Goal: Task Accomplishment & Management: Complete application form

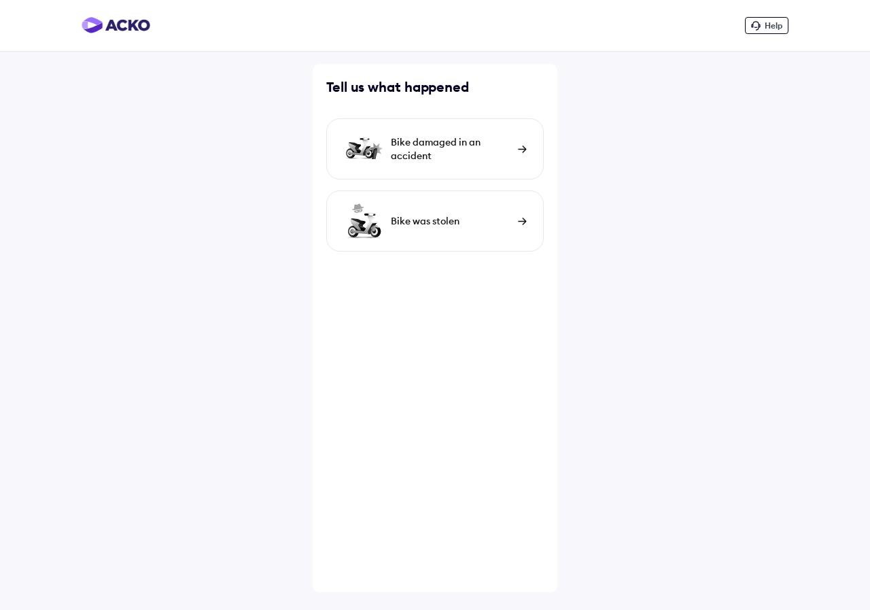
click at [496, 145] on div "Bike damaged in an accident" at bounding box center [451, 148] width 120 height 27
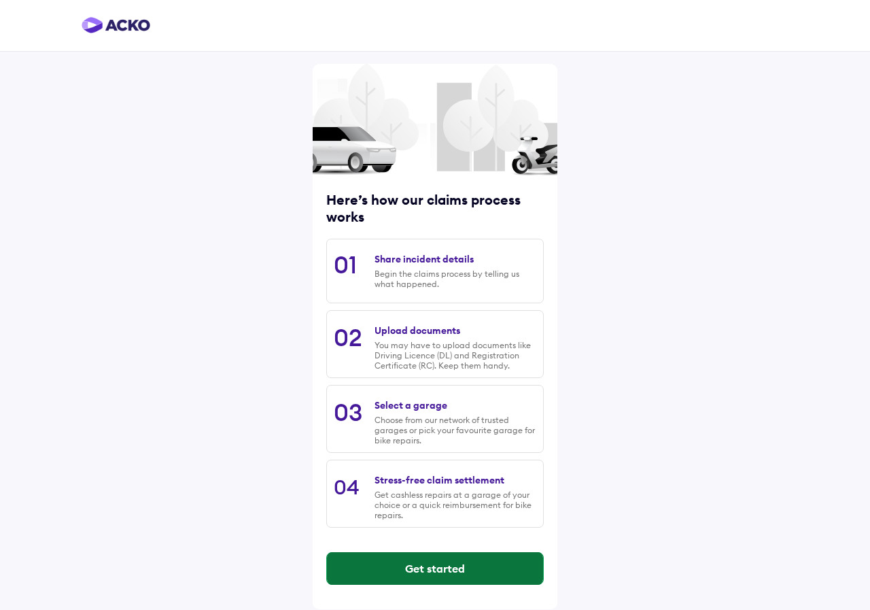
click at [423, 569] on button "Get started" at bounding box center [435, 568] width 216 height 33
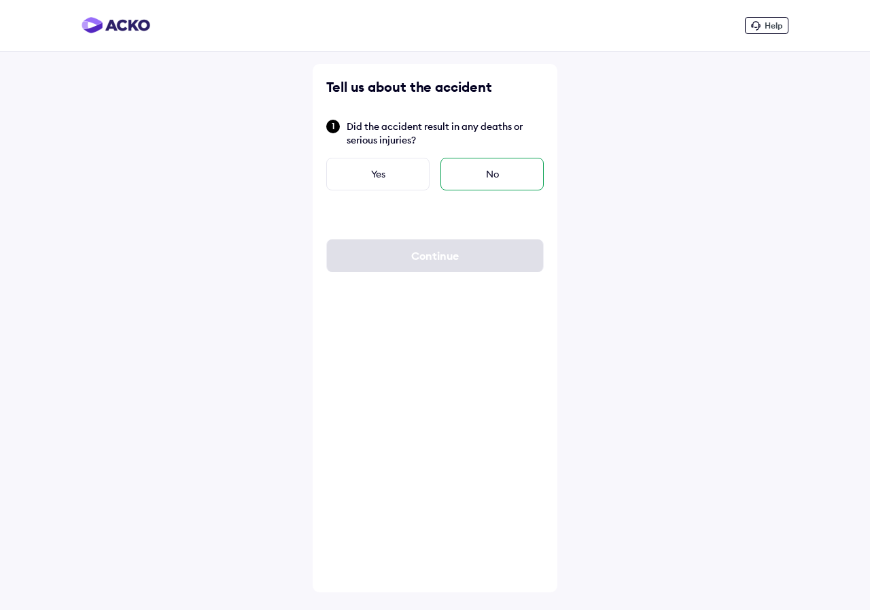
click at [502, 173] on div "No" at bounding box center [492, 174] width 103 height 33
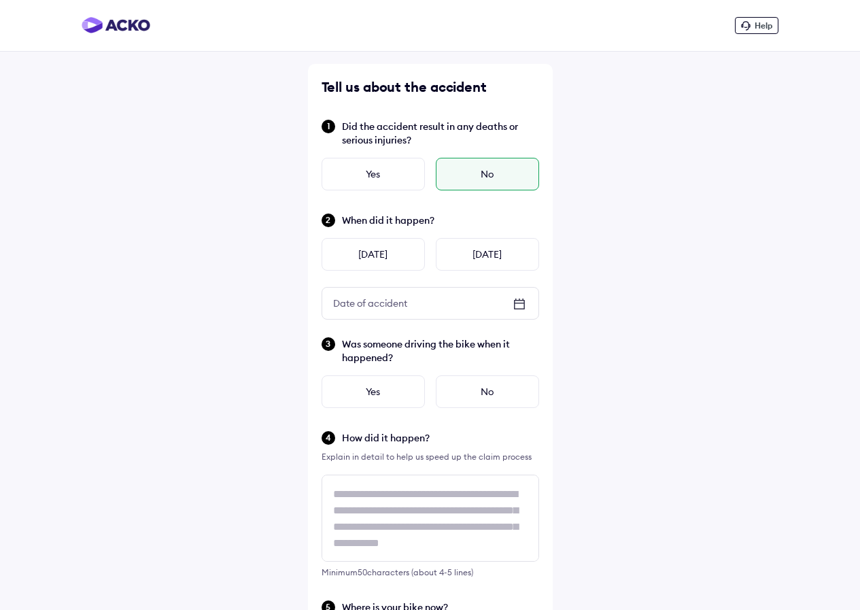
click at [516, 303] on icon at bounding box center [519, 303] width 10 height 1
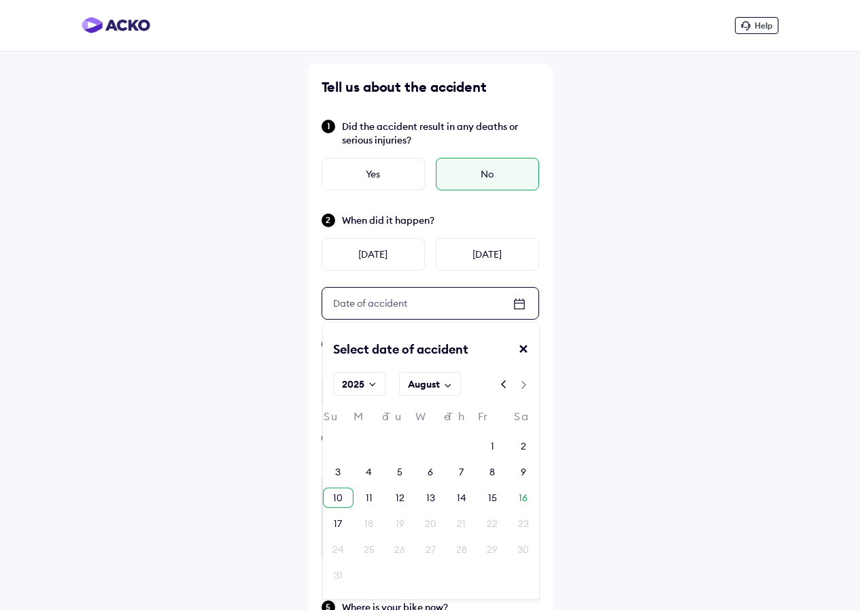
click at [345, 500] on div "10" at bounding box center [338, 497] width 31 height 20
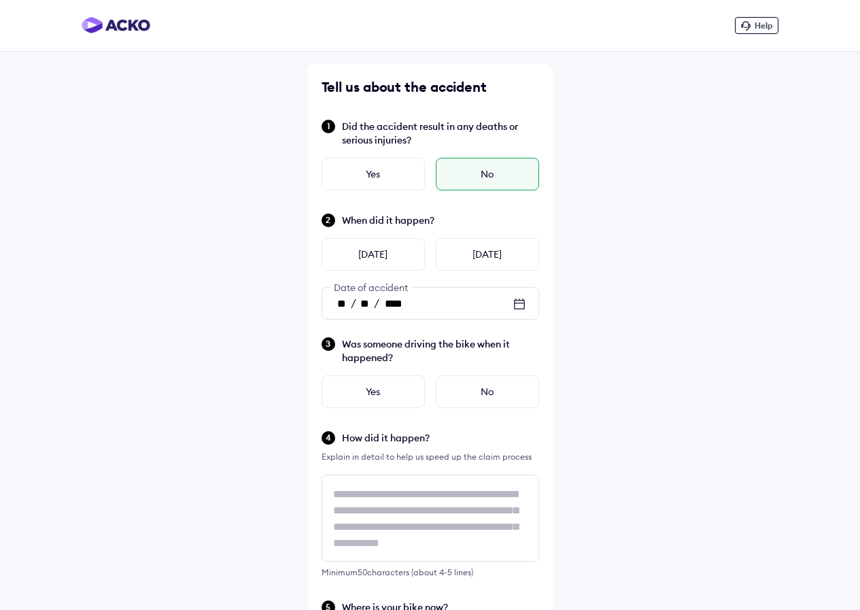
click at [639, 351] on div "Help Tell us about the accident Did the accident result in any deaths or seriou…" at bounding box center [430, 409] width 860 height 818
drag, startPoint x: 341, startPoint y: 343, endPoint x: 408, endPoint y: 356, distance: 68.7
click at [408, 356] on div "Was someone driving the bike when it happened?" at bounding box center [431, 350] width 218 height 29
copy span "Was someone driving the bike when it happened?"
click at [379, 393] on div "Yes" at bounding box center [373, 391] width 103 height 33
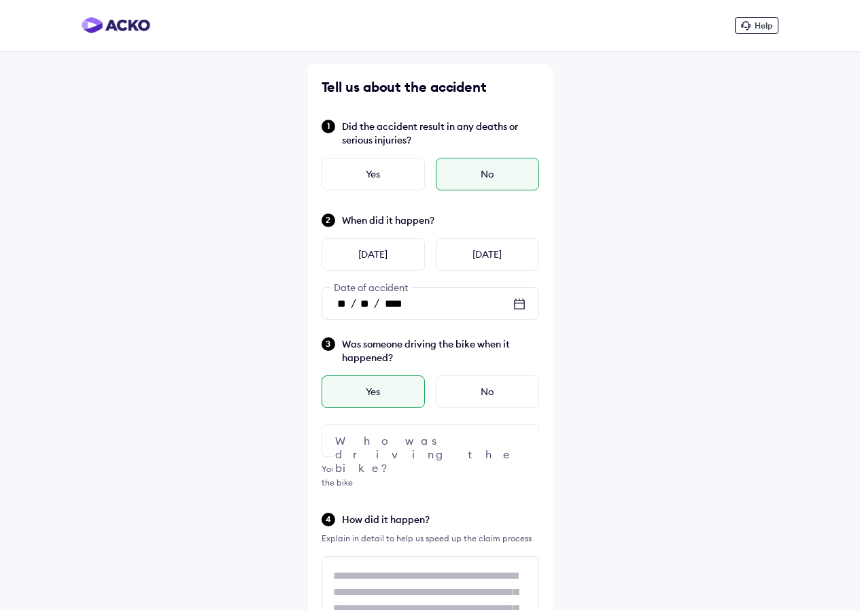
click at [480, 436] on div at bounding box center [431, 440] width 218 height 33
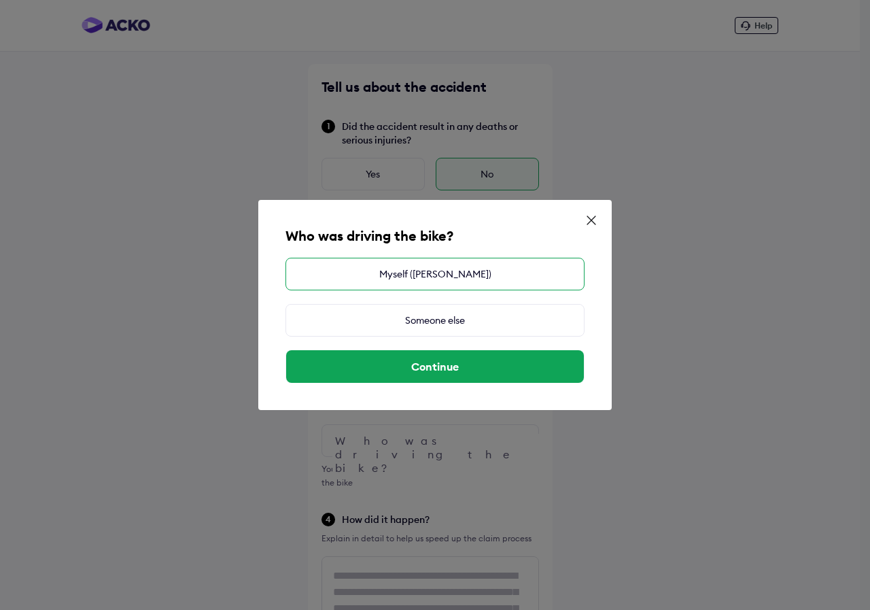
click at [437, 275] on div "Myself (RAHUL)" at bounding box center [435, 274] width 299 height 33
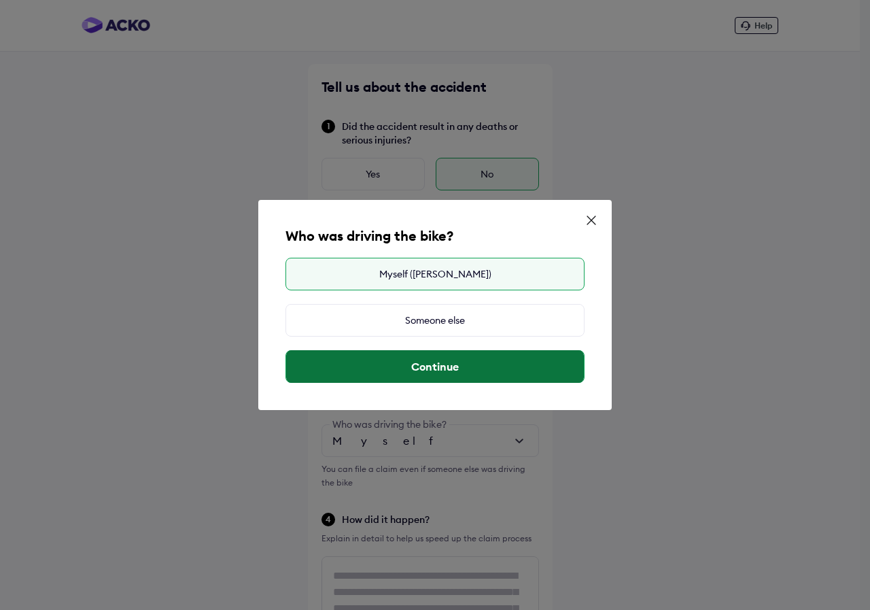
click at [441, 373] on button "Continue" at bounding box center [435, 366] width 298 height 33
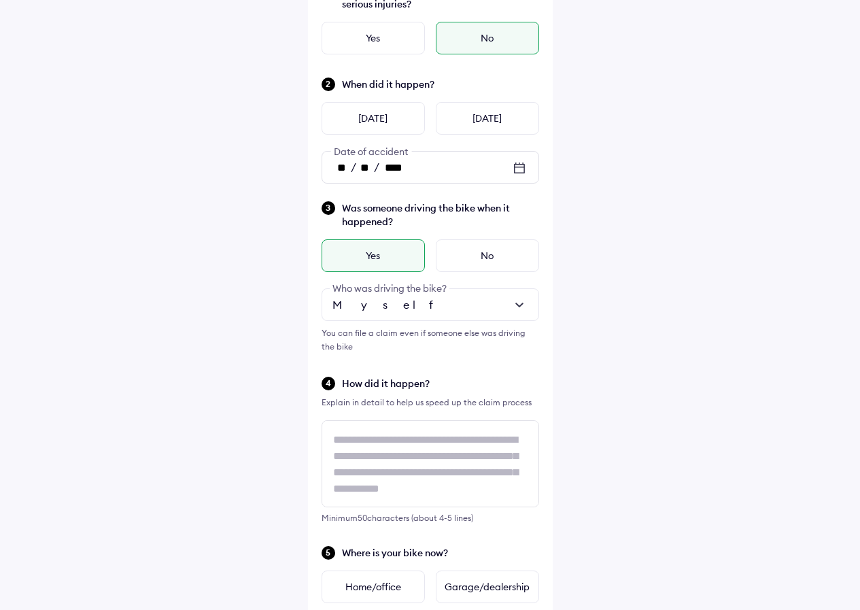
scroll to position [1, 0]
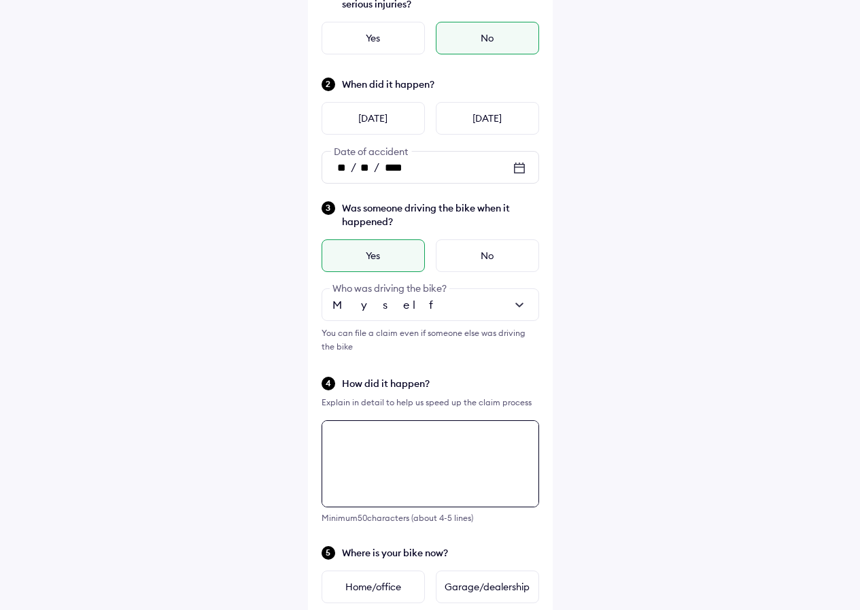
click at [394, 432] on textarea at bounding box center [431, 463] width 218 height 87
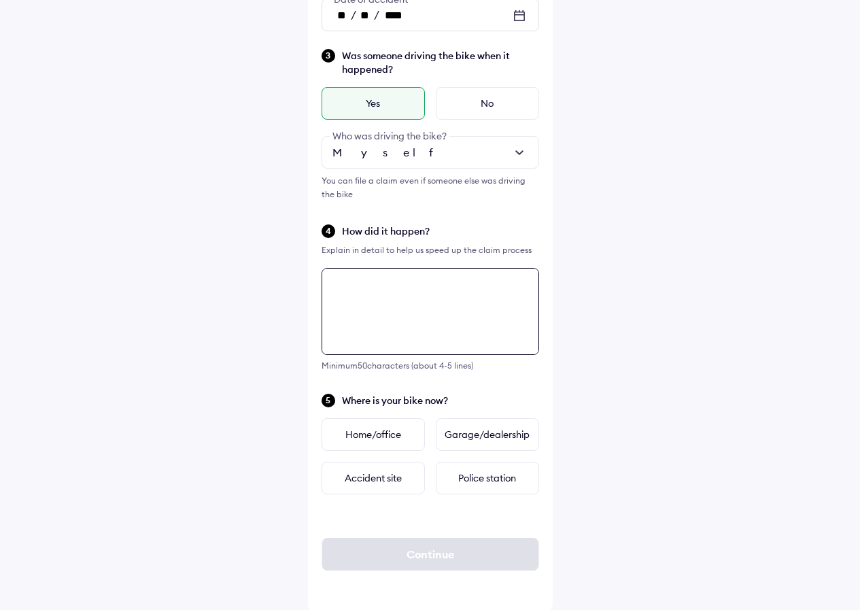
scroll to position [290, 0]
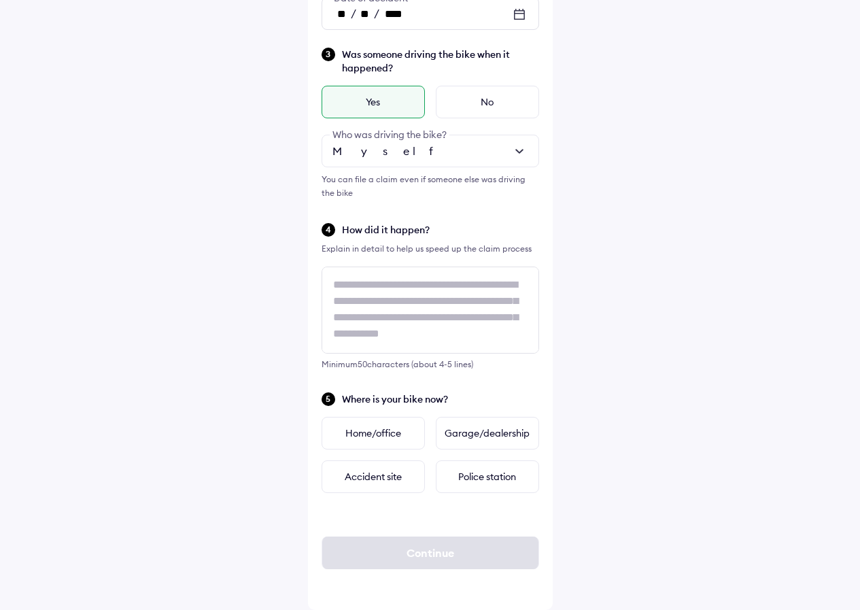
click at [611, 337] on div "Help Tell us about the accident Did the accident result in any deaths or seriou…" at bounding box center [430, 159] width 860 height 899
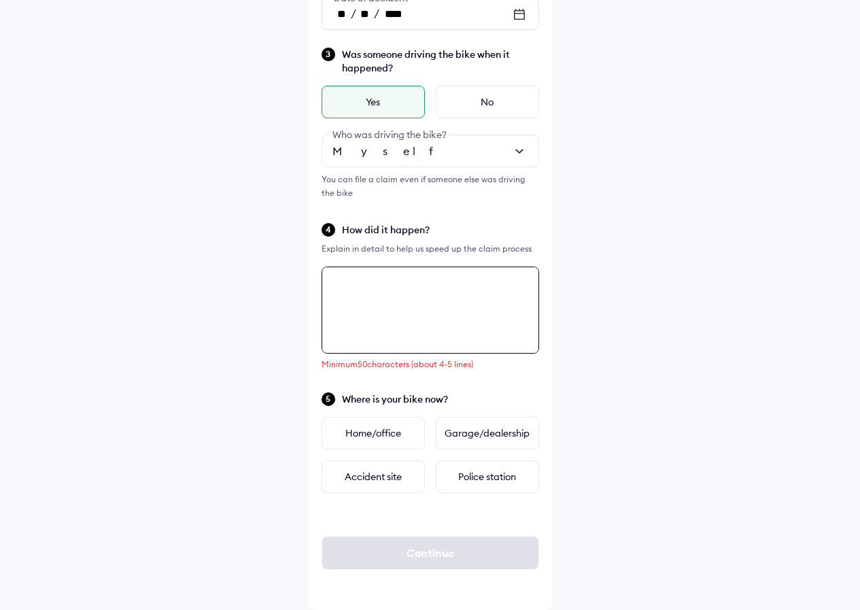
click at [421, 303] on textarea at bounding box center [431, 310] width 218 height 87
click at [422, 291] on textarea at bounding box center [431, 310] width 218 height 87
type textarea "*"
type textarea "**********"
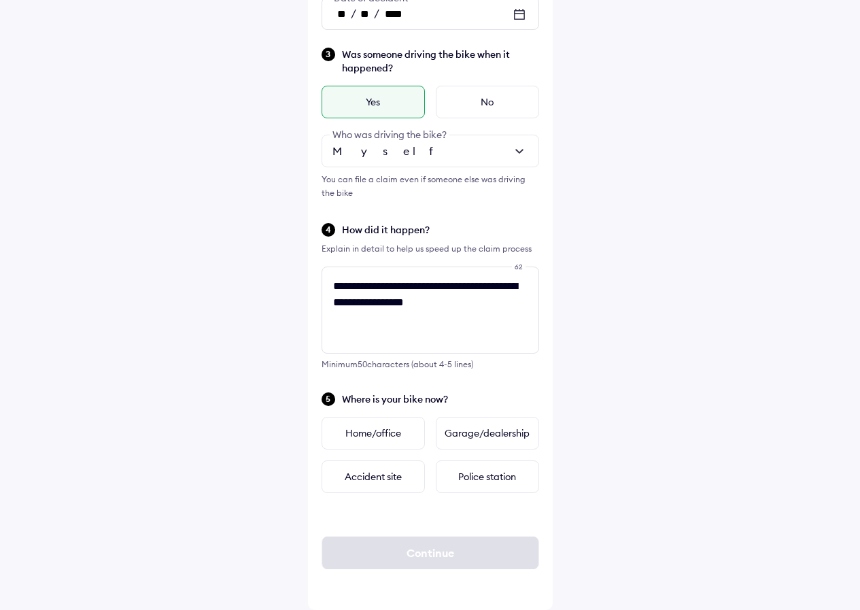
click at [664, 392] on div "**********" at bounding box center [430, 159] width 860 height 899
drag, startPoint x: 342, startPoint y: 398, endPoint x: 450, endPoint y: 400, distance: 108.1
click at [451, 400] on span "Where is your bike now?" at bounding box center [440, 399] width 197 height 14
copy span "Where is your bike now?"
click at [470, 428] on div "Garage/dealership" at bounding box center [487, 433] width 103 height 33
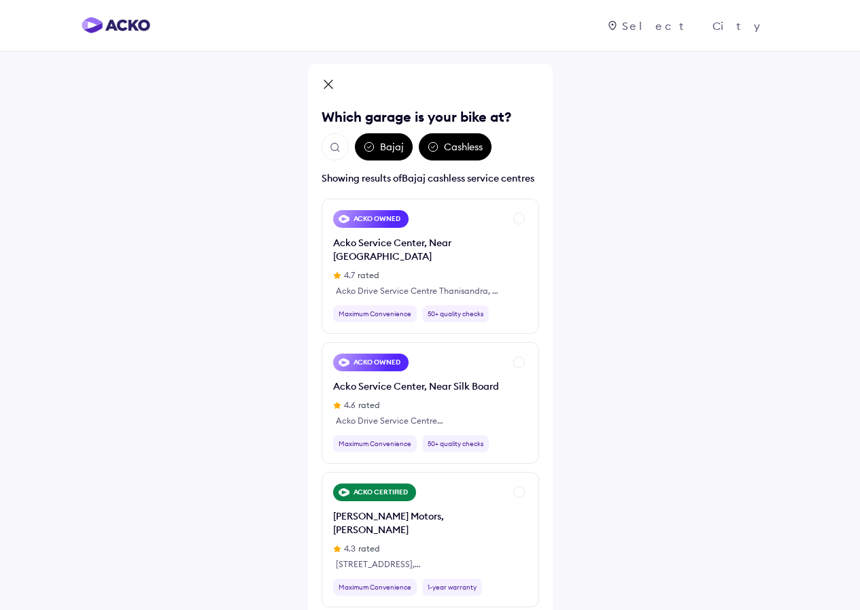
click at [379, 152] on div "Bajaj" at bounding box center [384, 146] width 58 height 27
click at [335, 150] on img "Open search" at bounding box center [335, 147] width 12 height 12
click at [426, 148] on input "text" at bounding box center [410, 146] width 177 height 27
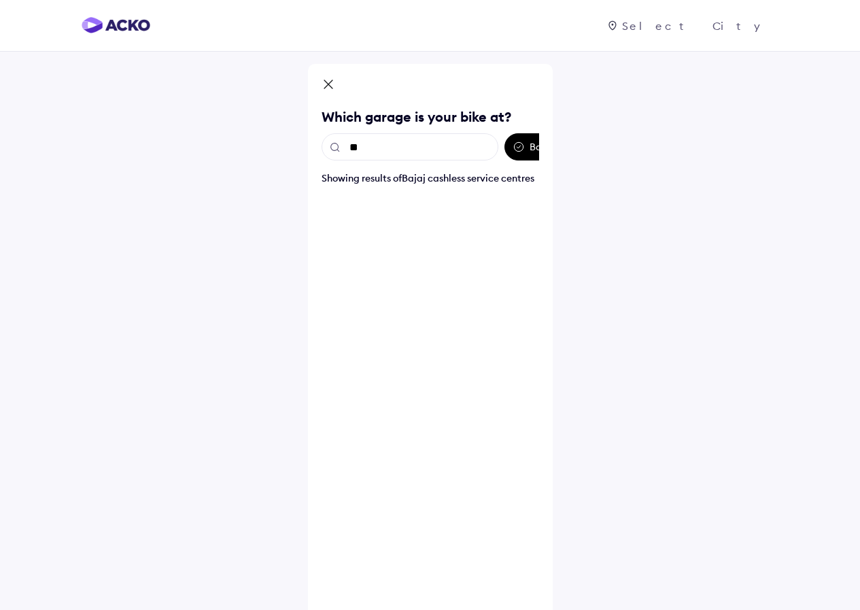
type input "*"
click at [666, 196] on div "Which garage is your bike at? Bajaj Cashless Showing results of Bajaj cashless …" at bounding box center [430, 318] width 860 height 637
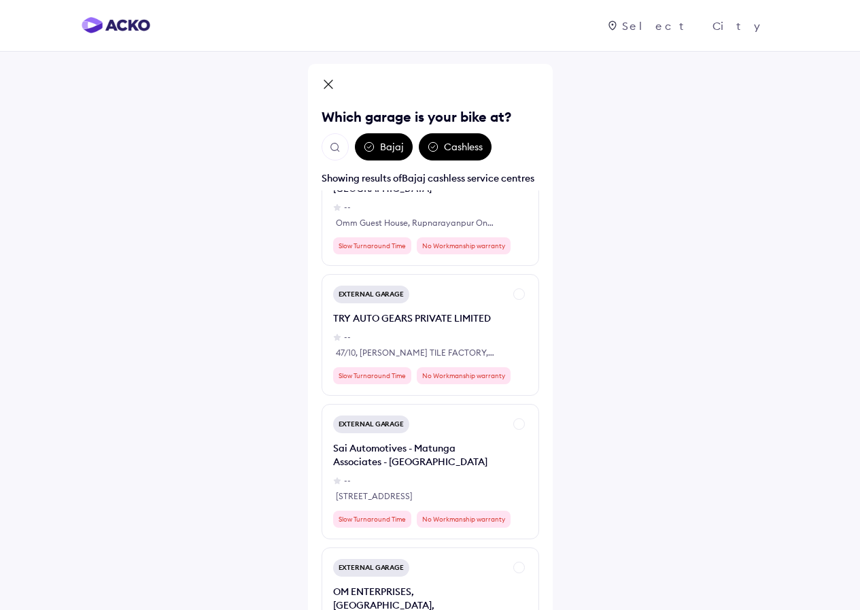
click at [728, 25] on div at bounding box center [698, 26] width 159 height 14
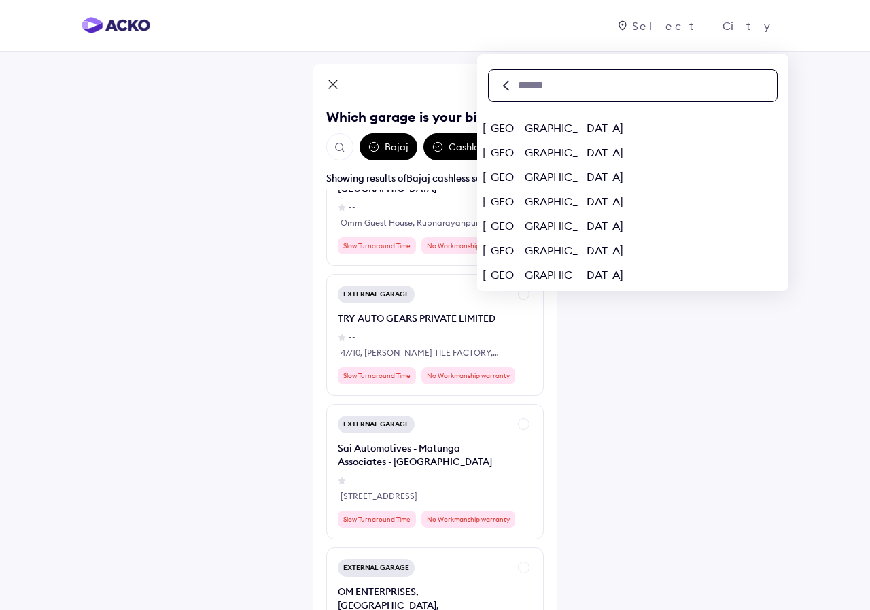
click at [657, 90] on input "text" at bounding box center [647, 85] width 260 height 15
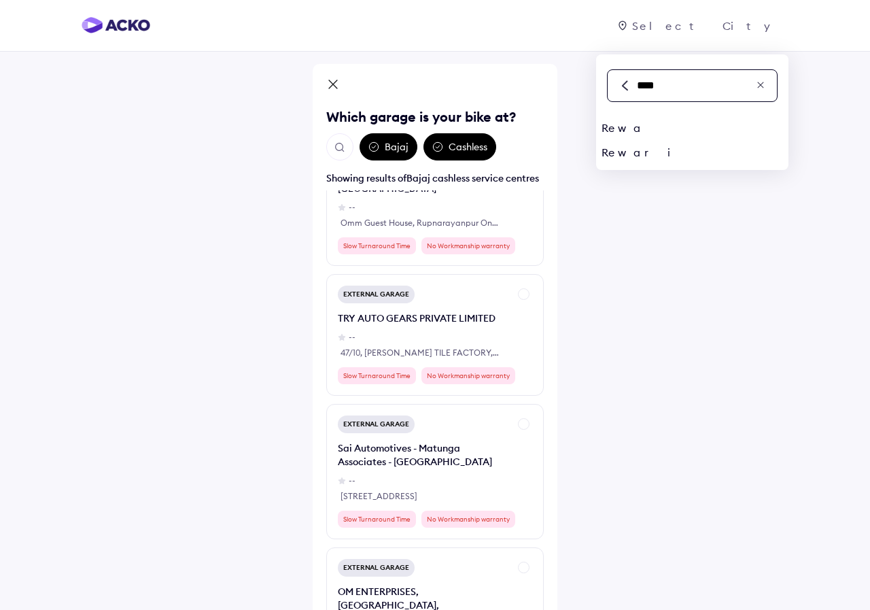
type input "****"
click at [612, 157] on div "Rewari" at bounding box center [692, 152] width 192 height 24
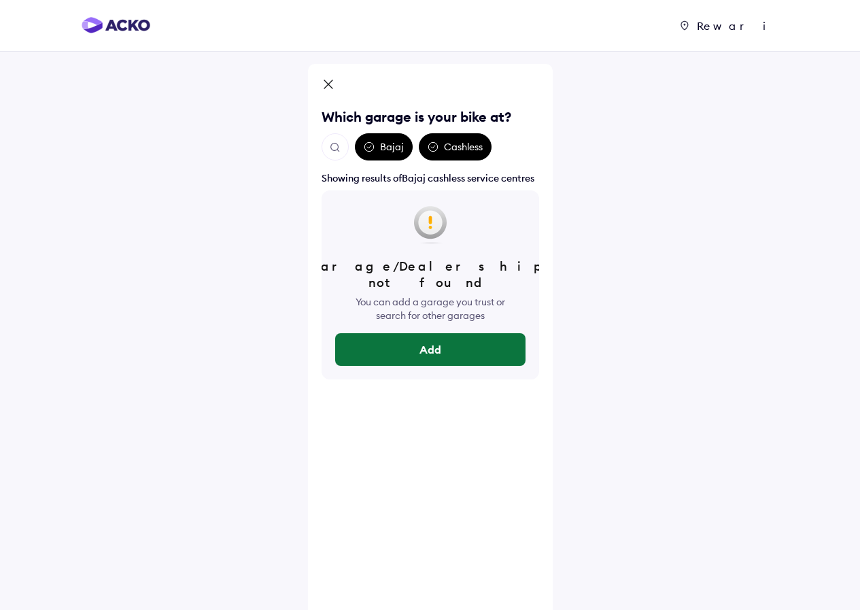
click at [433, 333] on button "Add" at bounding box center [430, 349] width 190 height 33
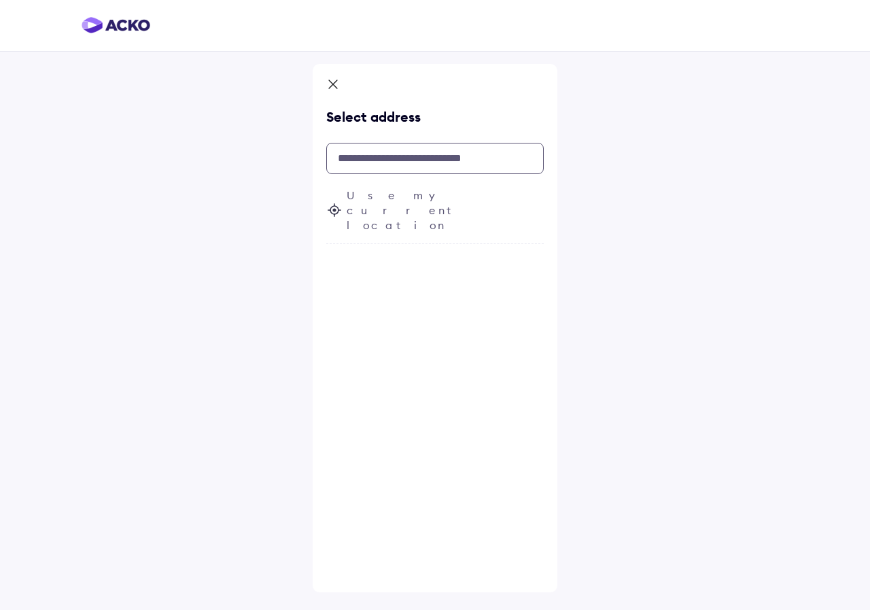
drag, startPoint x: 430, startPoint y: 156, endPoint x: 420, endPoint y: 154, distance: 9.7
click at [430, 156] on input "text" at bounding box center [435, 158] width 218 height 31
click at [371, 159] on input "text" at bounding box center [435, 158] width 218 height 31
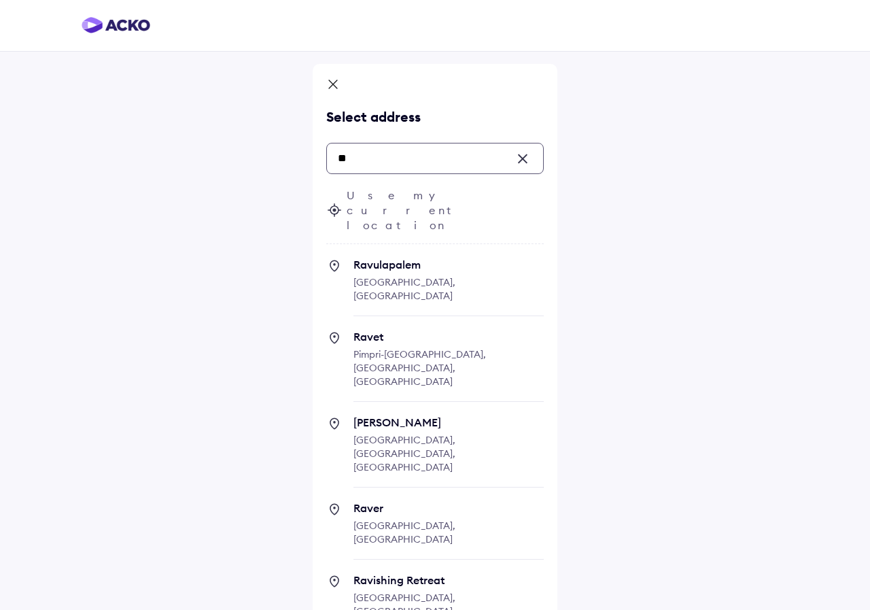
type input "*"
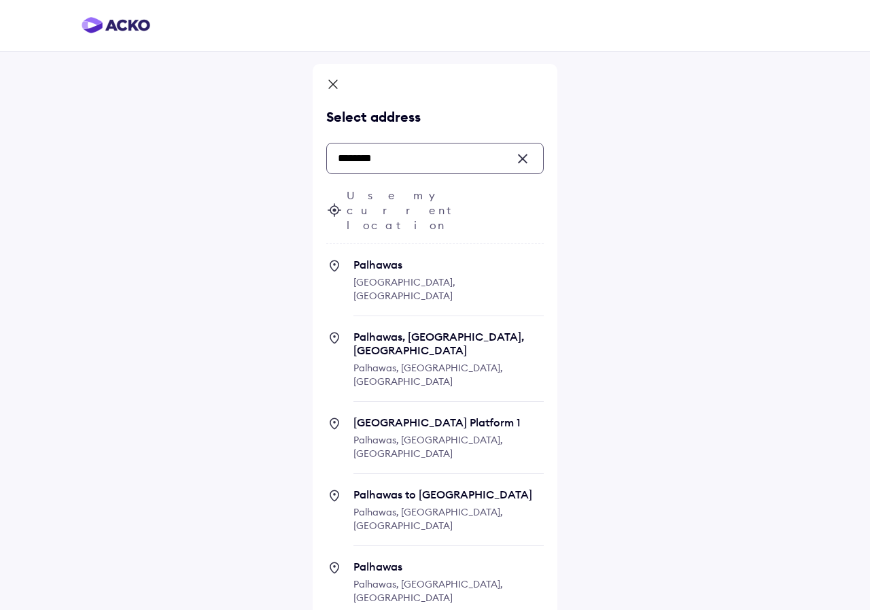
click at [378, 258] on span "Palhawas Haryana, India" at bounding box center [449, 287] width 190 height 58
type input "********"
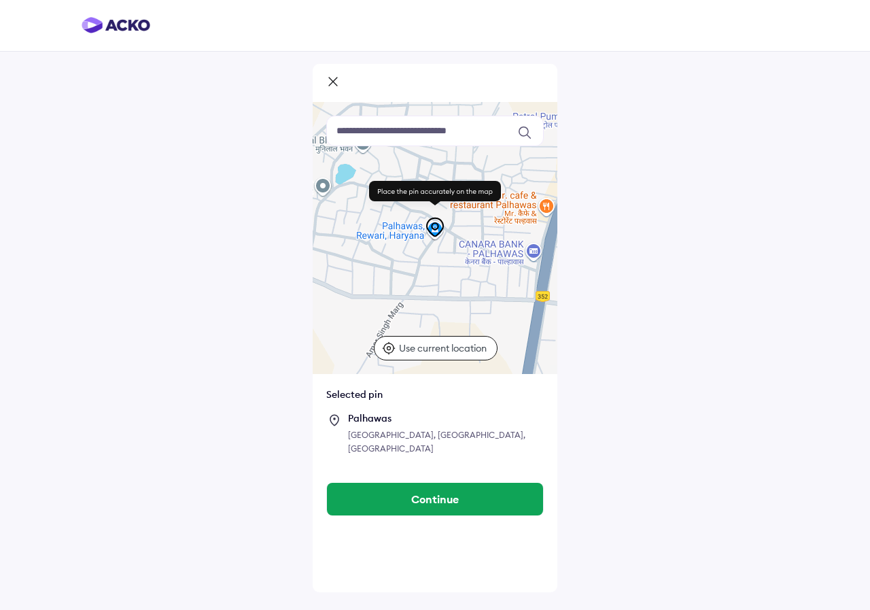
click at [446, 194] on rect at bounding box center [435, 191] width 132 height 20
click at [421, 354] on p "Use current location" at bounding box center [444, 348] width 91 height 14
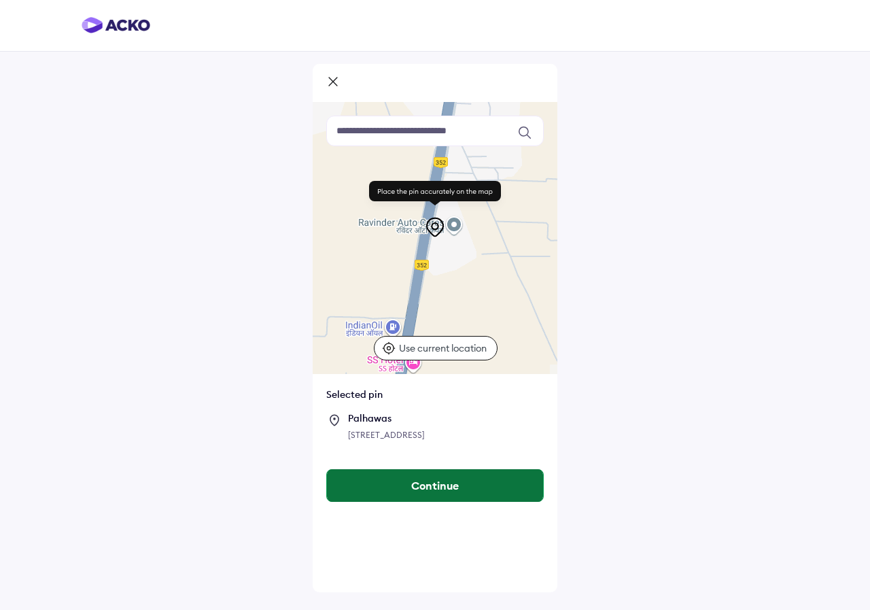
click at [431, 496] on button "Continue" at bounding box center [435, 485] width 216 height 33
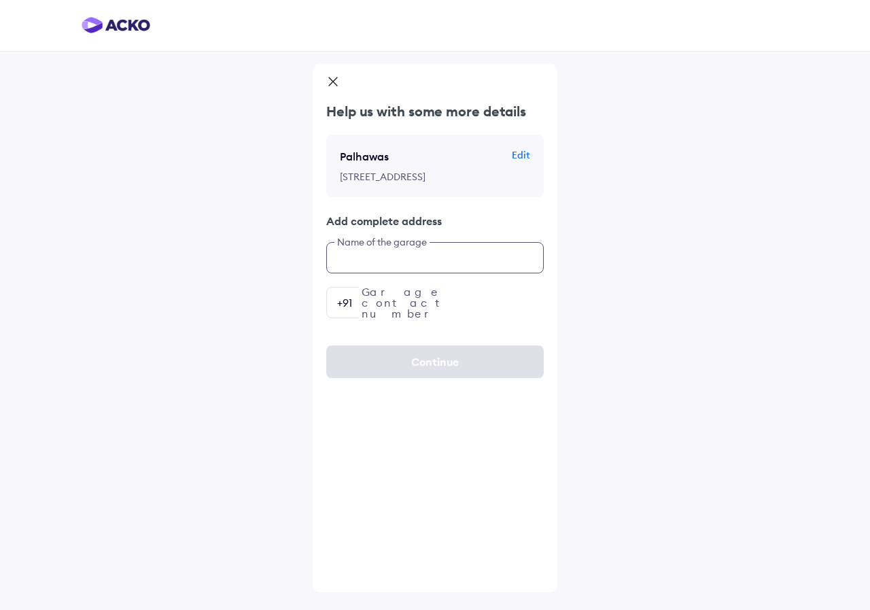
click at [420, 273] on input "text" at bounding box center [435, 257] width 218 height 31
type input "**********"
click at [431, 318] on input "number" at bounding box center [435, 302] width 218 height 31
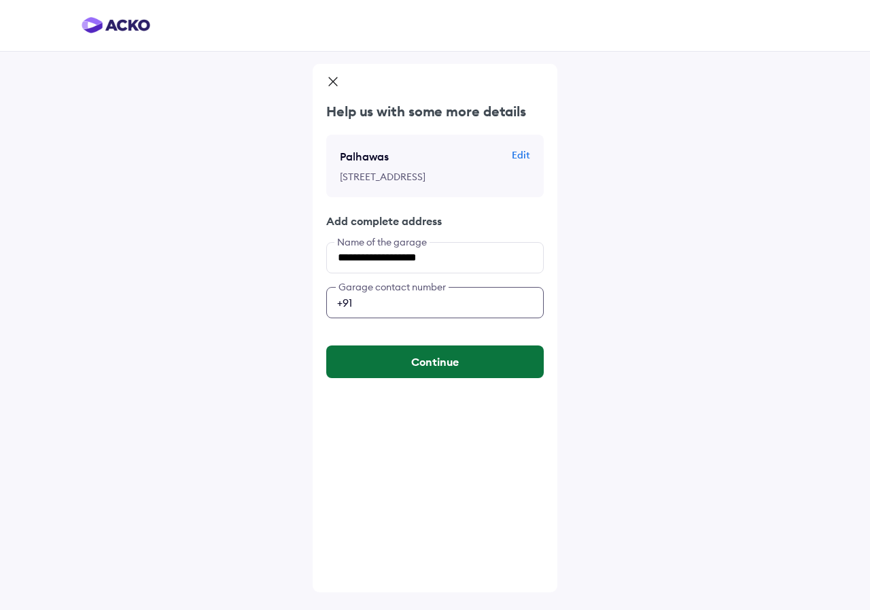
type input "**********"
click at [432, 378] on button "Continue" at bounding box center [435, 361] width 218 height 33
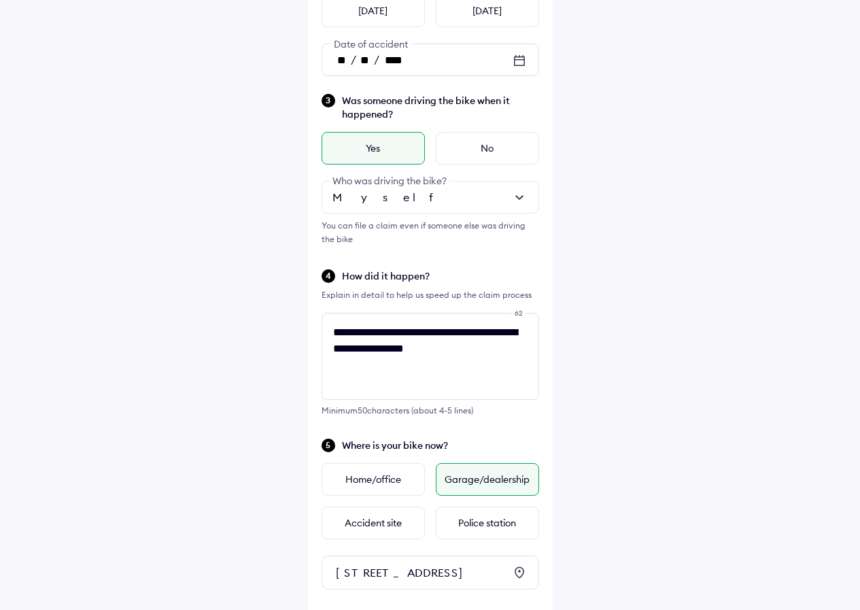
scroll to position [351, 0]
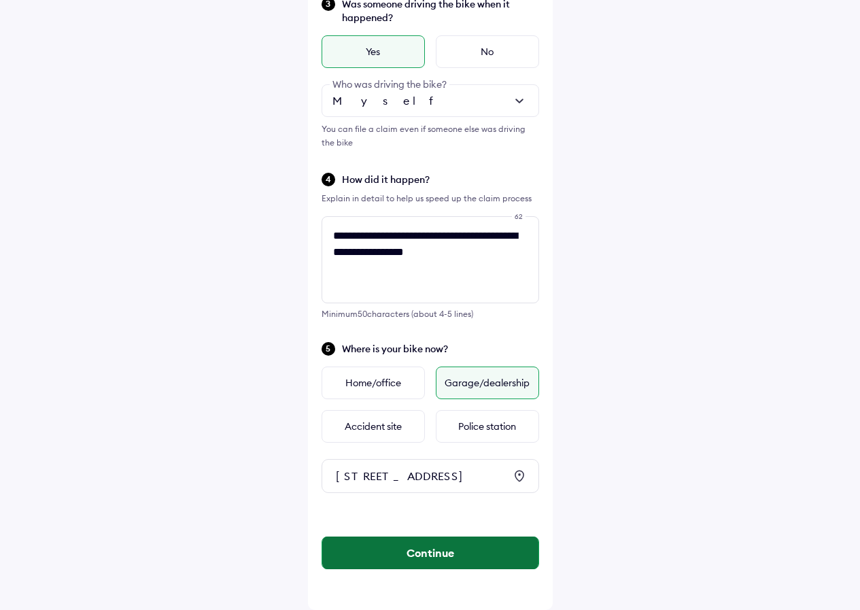
click at [426, 551] on button "Continue" at bounding box center [430, 552] width 216 height 33
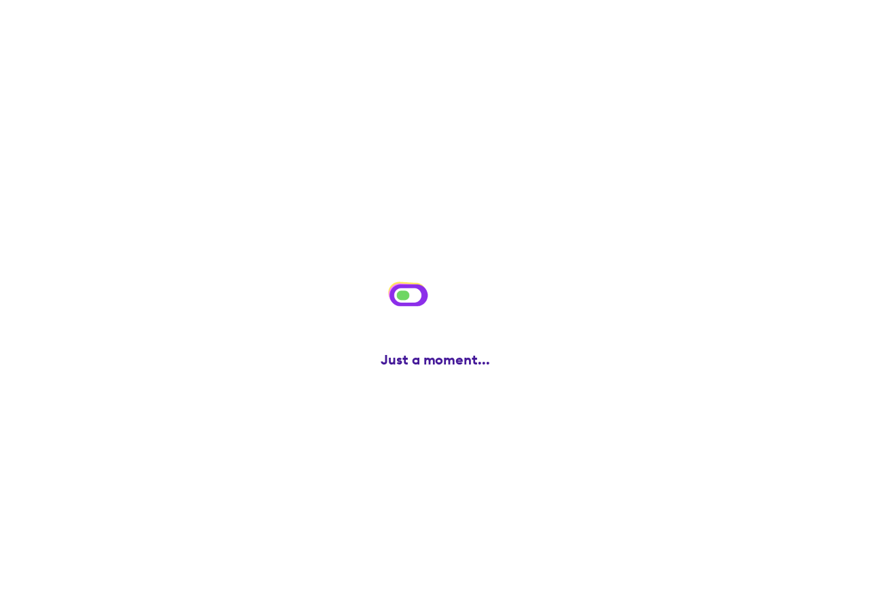
scroll to position [0, 0]
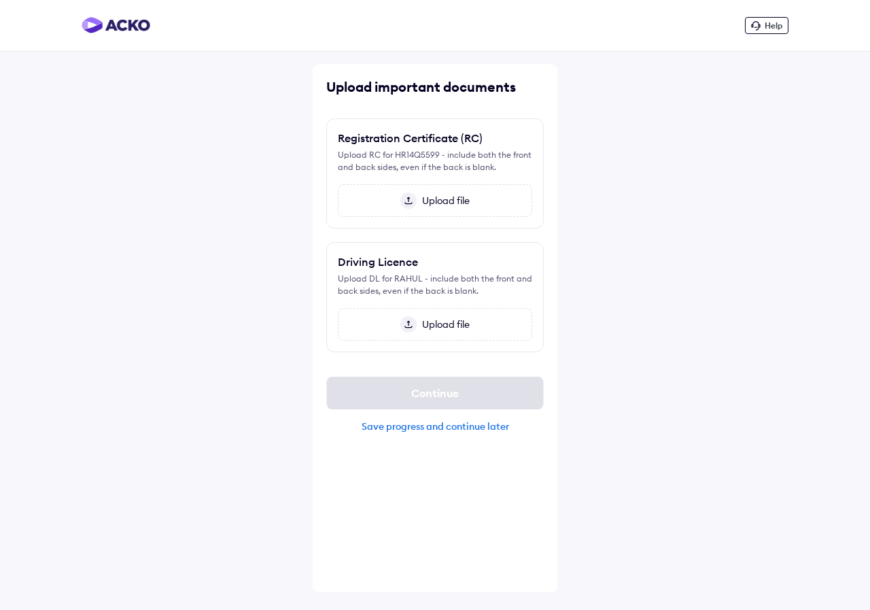
click at [413, 200] on img at bounding box center [408, 200] width 16 height 16
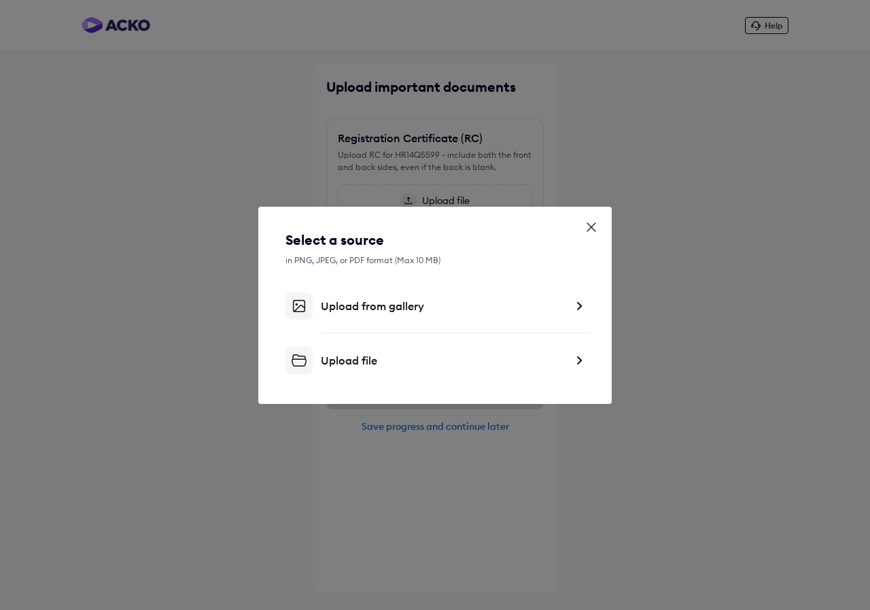
click at [375, 308] on div "Upload from gallery" at bounding box center [443, 306] width 245 height 14
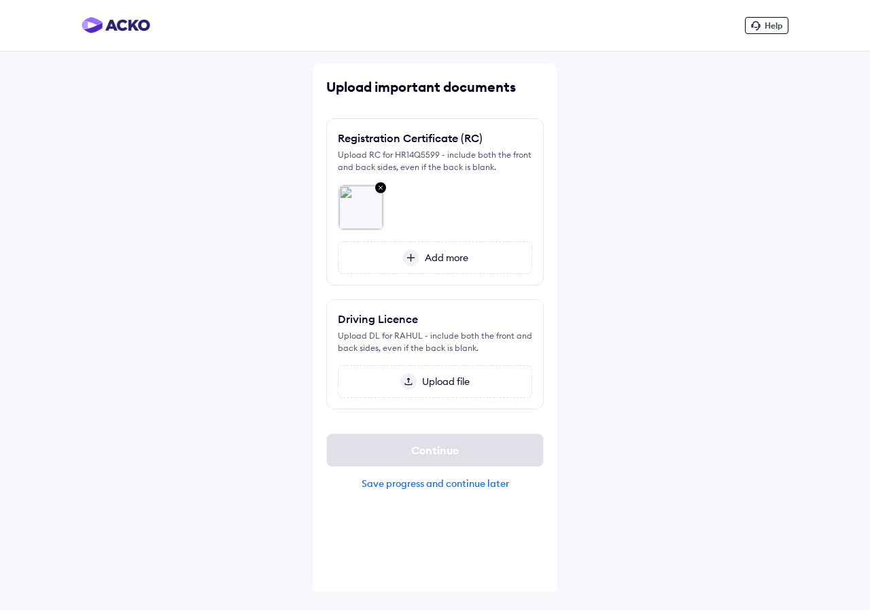
click at [407, 379] on img at bounding box center [408, 381] width 16 height 16
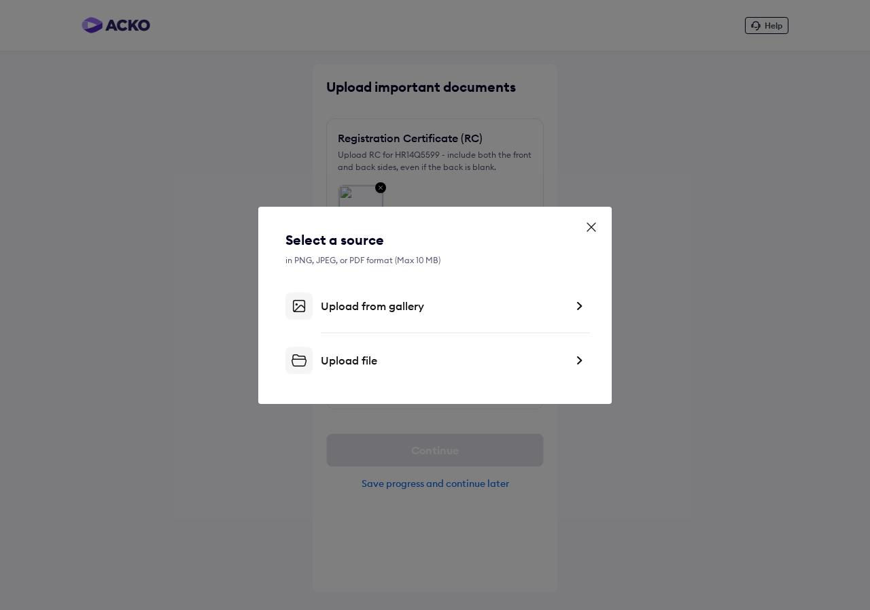
click at [404, 305] on div "Upload from gallery" at bounding box center [443, 306] width 245 height 14
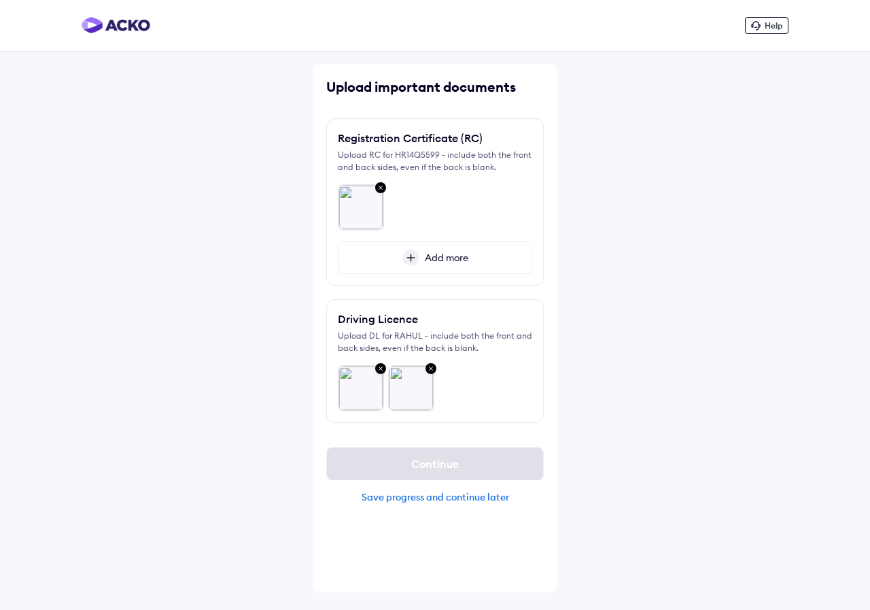
click at [683, 440] on div "Help Upload important documents Registration Certificate (RC) Upload RC for HR1…" at bounding box center [435, 305] width 870 height 610
click at [432, 468] on div "Continue" at bounding box center [435, 463] width 218 height 33
click at [704, 462] on div "Help Upload important documents Registration Certificate (RC) Upload RC for HR1…" at bounding box center [435, 305] width 870 height 610
click at [430, 468] on div "Continue" at bounding box center [435, 463] width 218 height 33
click at [403, 498] on div "Save progress and continue later" at bounding box center [435, 497] width 218 height 12
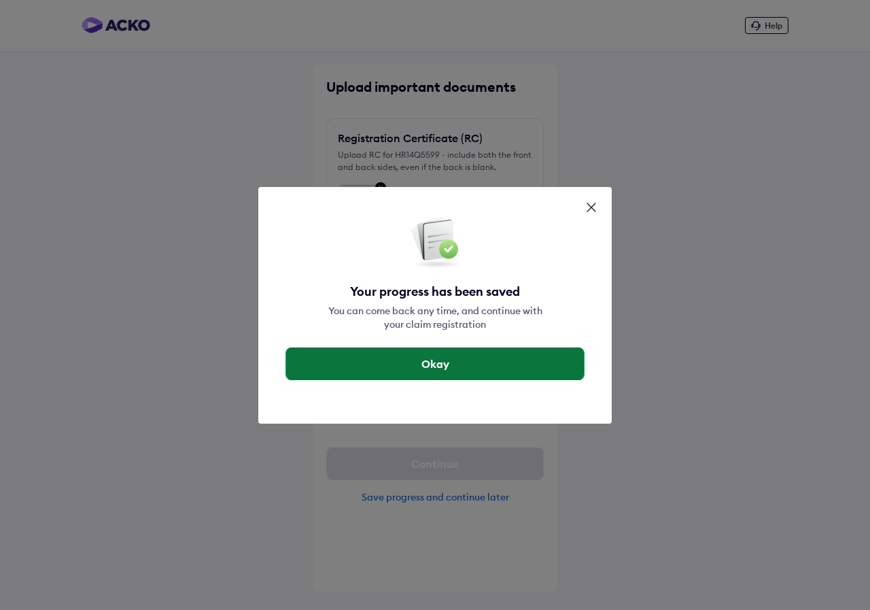
click at [437, 361] on button "Okay" at bounding box center [435, 363] width 298 height 33
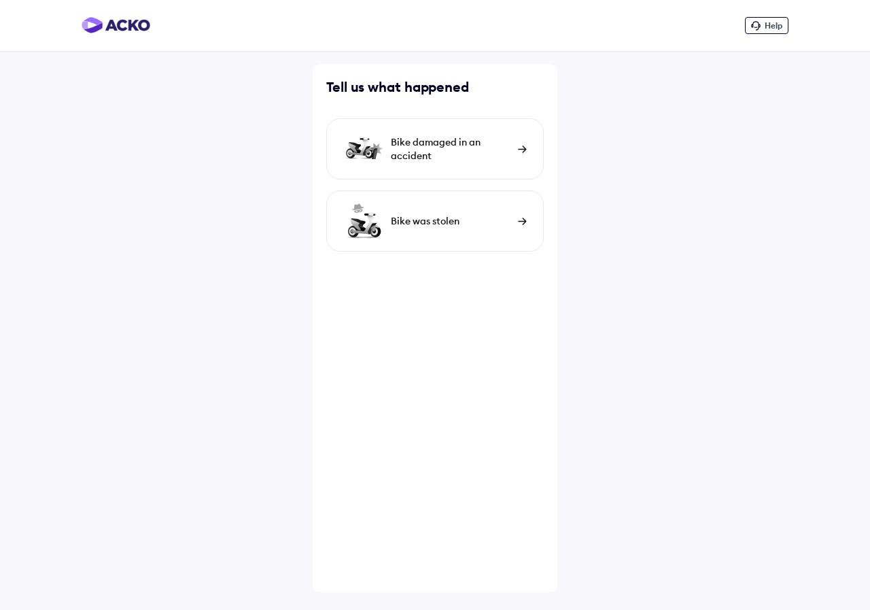
click at [455, 156] on div "Bike damaged in an accident" at bounding box center [451, 148] width 120 height 27
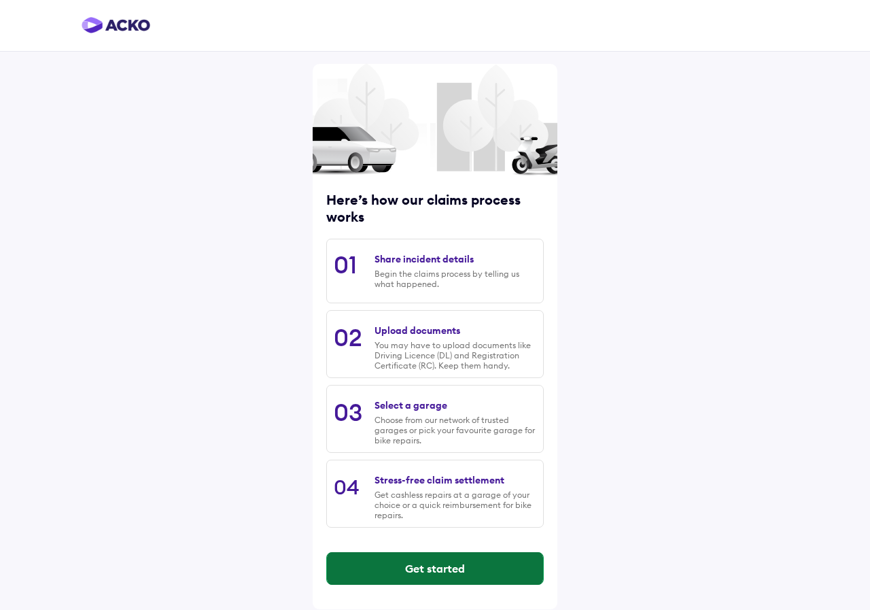
click at [431, 570] on button "Get started" at bounding box center [435, 568] width 216 height 33
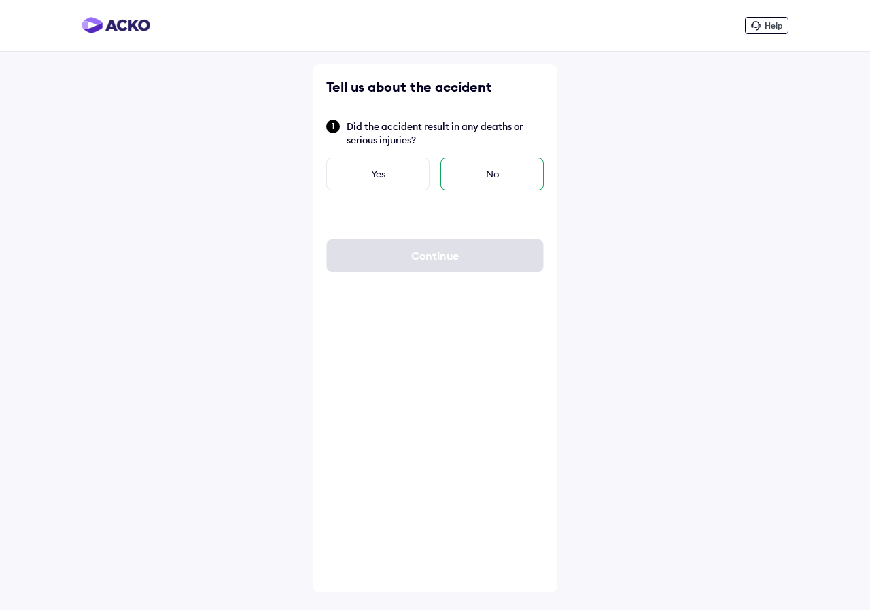
click at [484, 176] on div "No" at bounding box center [492, 174] width 103 height 33
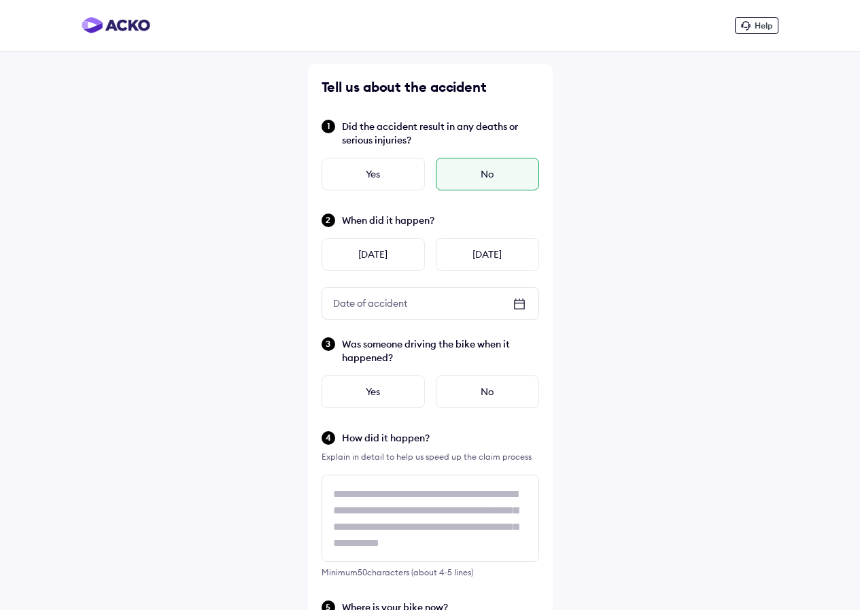
click at [523, 298] on icon at bounding box center [519, 304] width 16 height 16
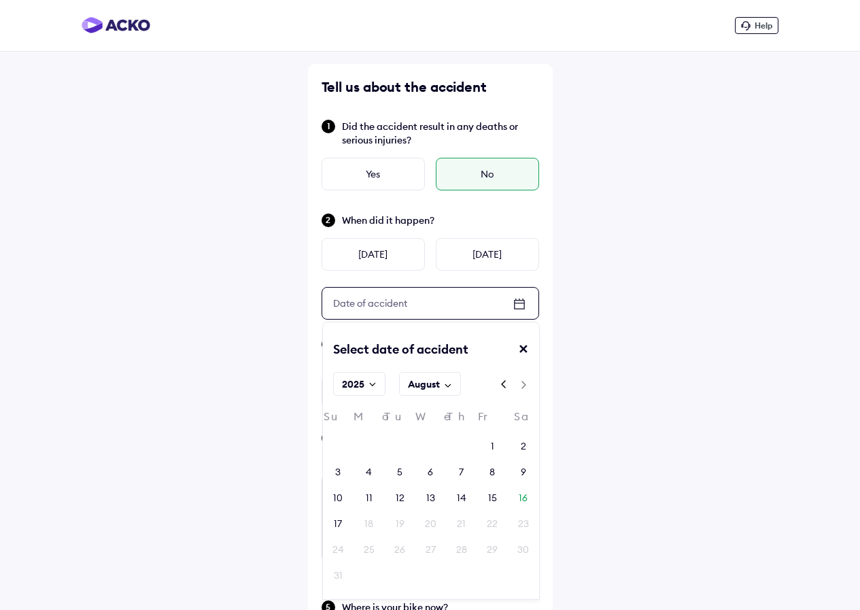
click at [341, 490] on div "10" at bounding box center [338, 497] width 31 height 20
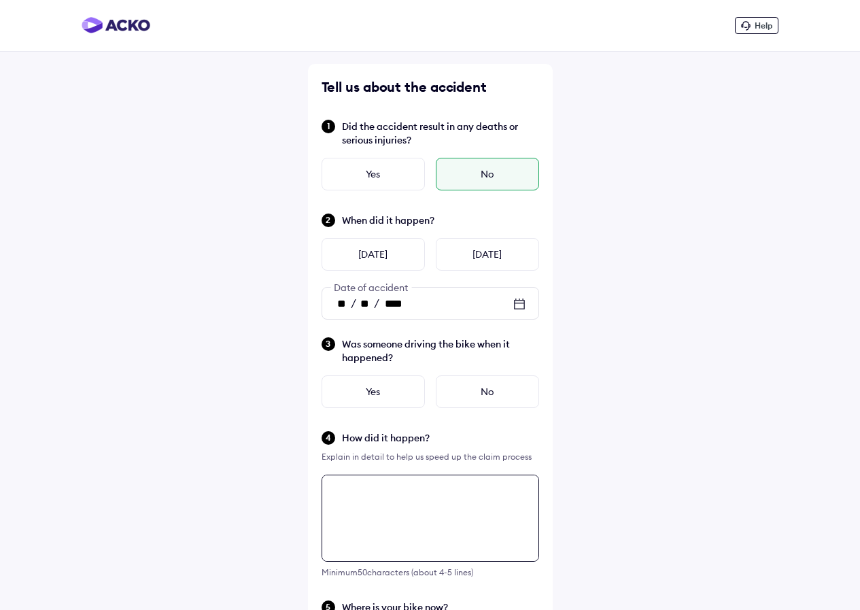
click at [384, 494] on textarea at bounding box center [431, 518] width 218 height 87
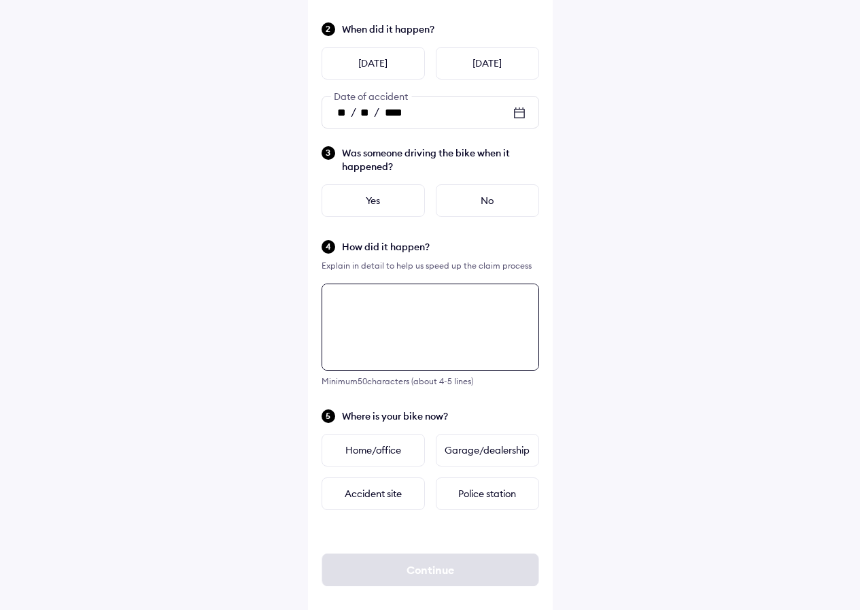
scroll to position [208, 0]
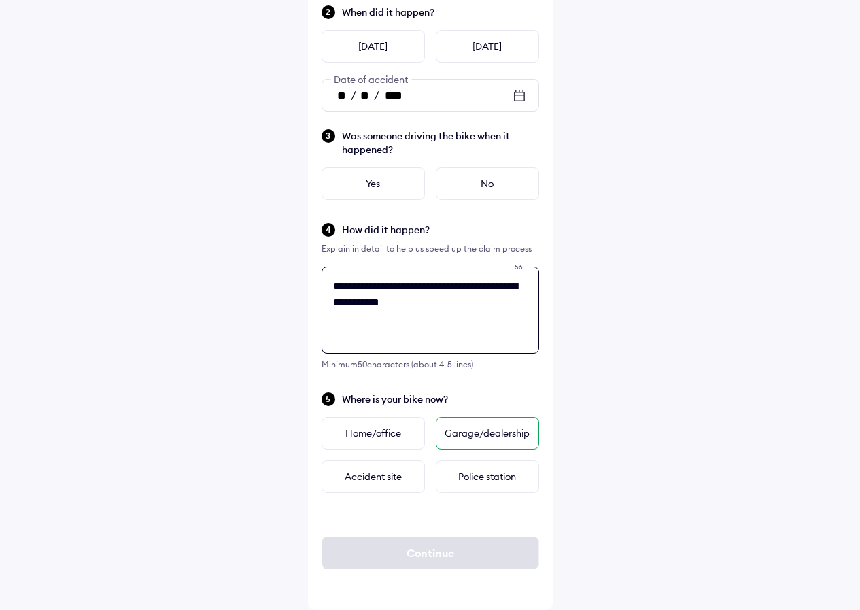
type textarea "**********"
click at [489, 439] on div "Garage/dealership" at bounding box center [487, 433] width 103 height 33
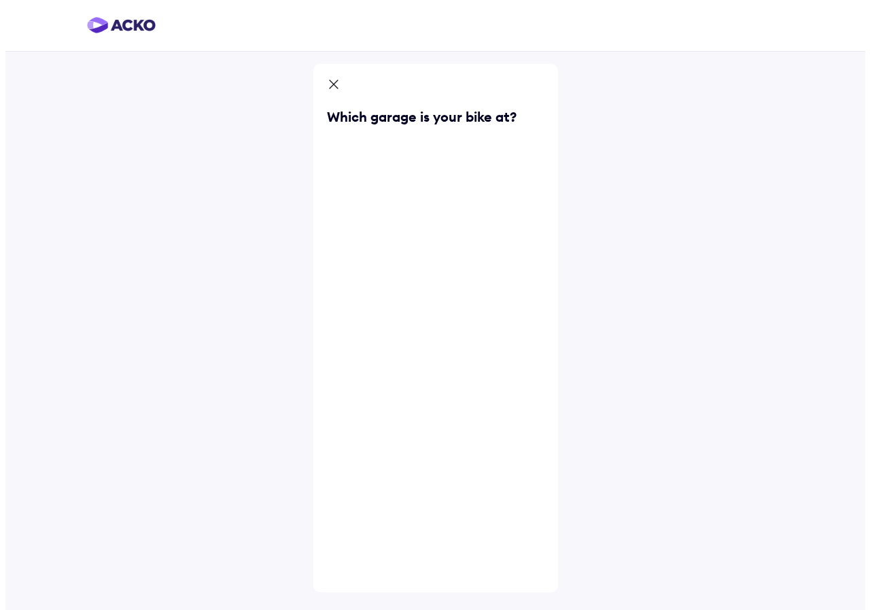
scroll to position [0, 0]
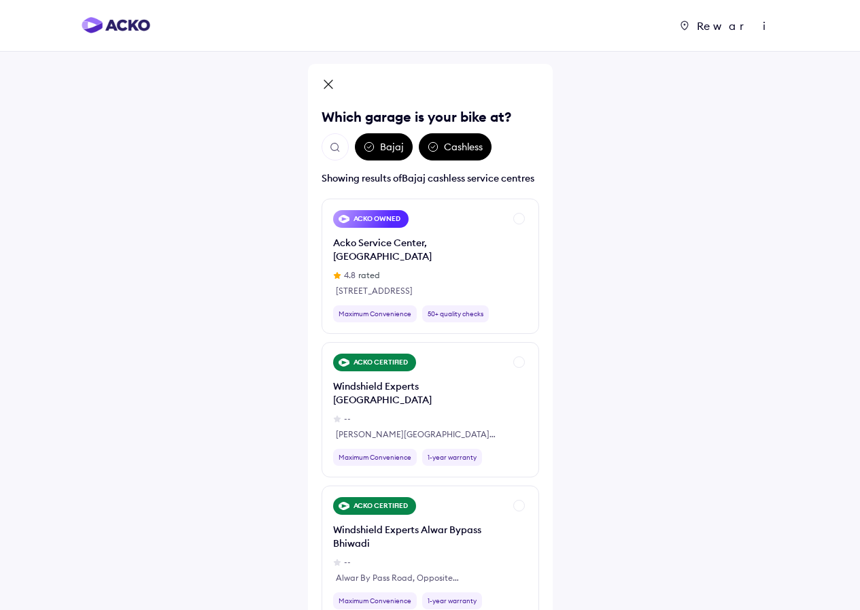
click at [755, 27] on div "Rewari" at bounding box center [734, 26] width 87 height 14
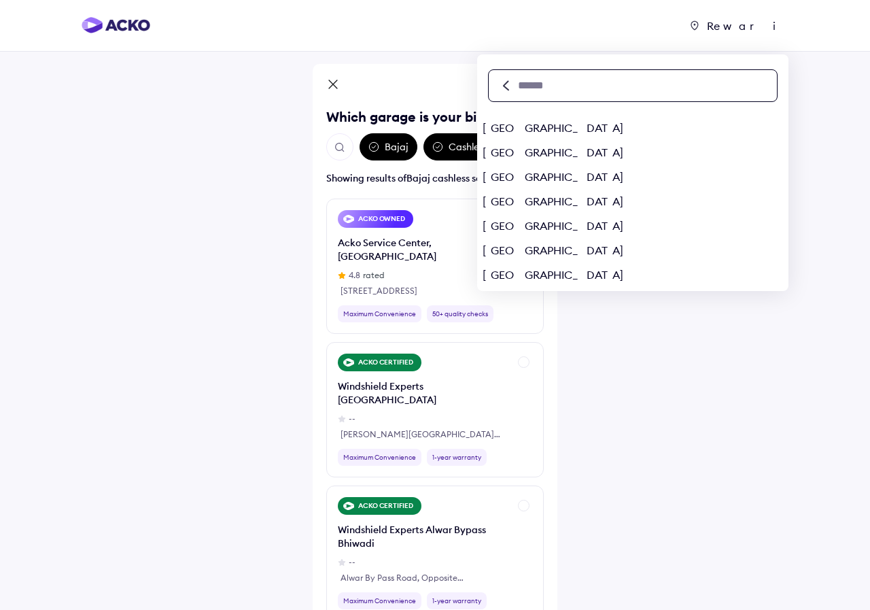
click at [671, 90] on input "text" at bounding box center [647, 85] width 260 height 15
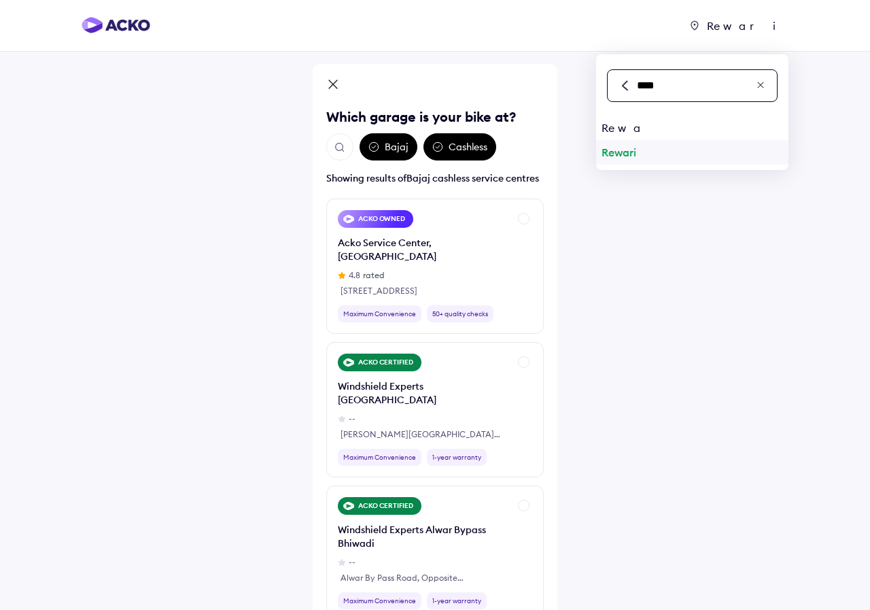
type input "****"
click at [603, 153] on div "Rewari" at bounding box center [692, 152] width 192 height 24
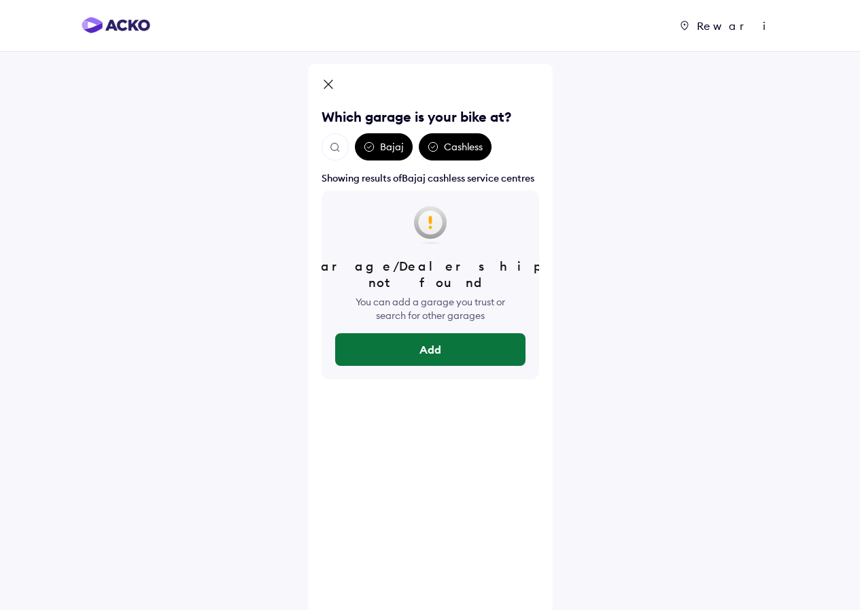
click at [426, 333] on button "Add" at bounding box center [430, 349] width 190 height 33
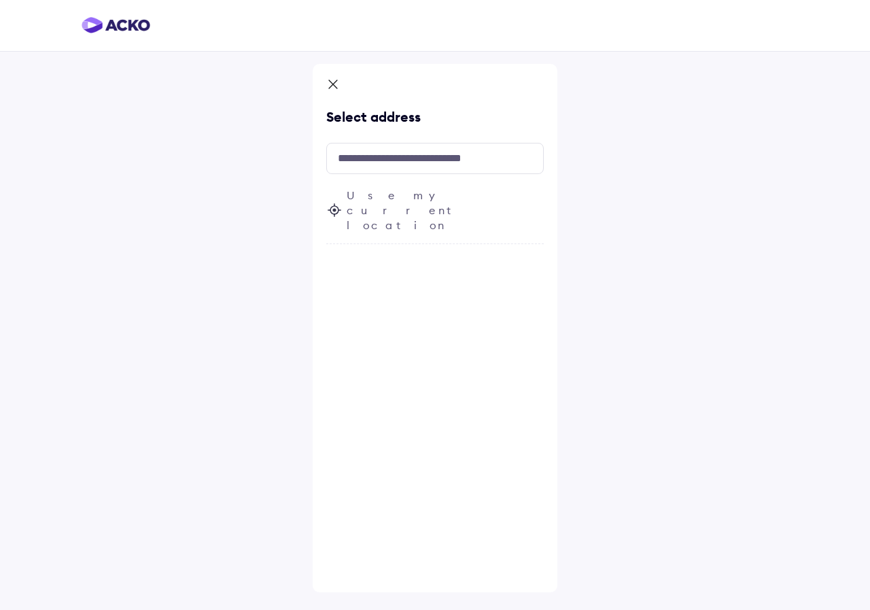
click at [398, 200] on span "Use my current location" at bounding box center [445, 210] width 197 height 45
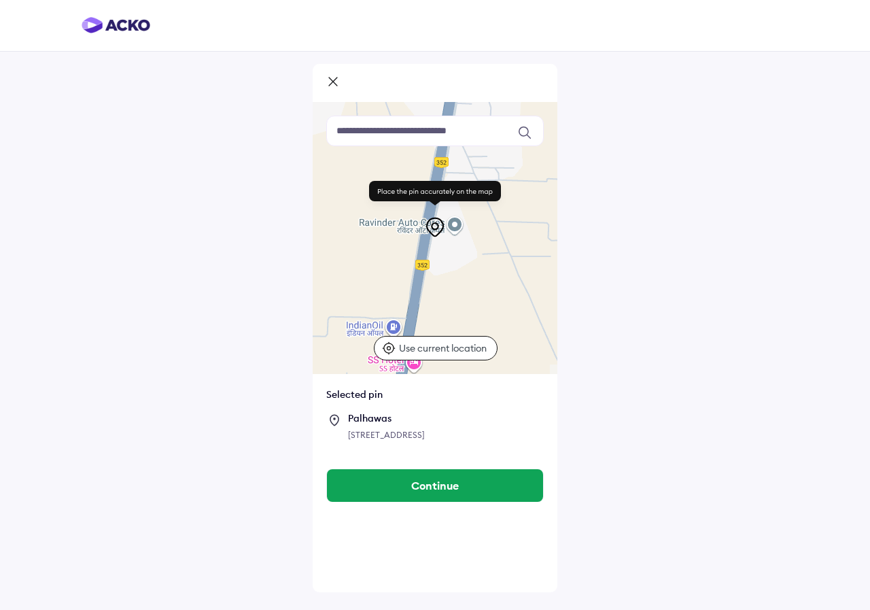
click at [388, 347] on icon at bounding box center [388, 348] width 13 height 13
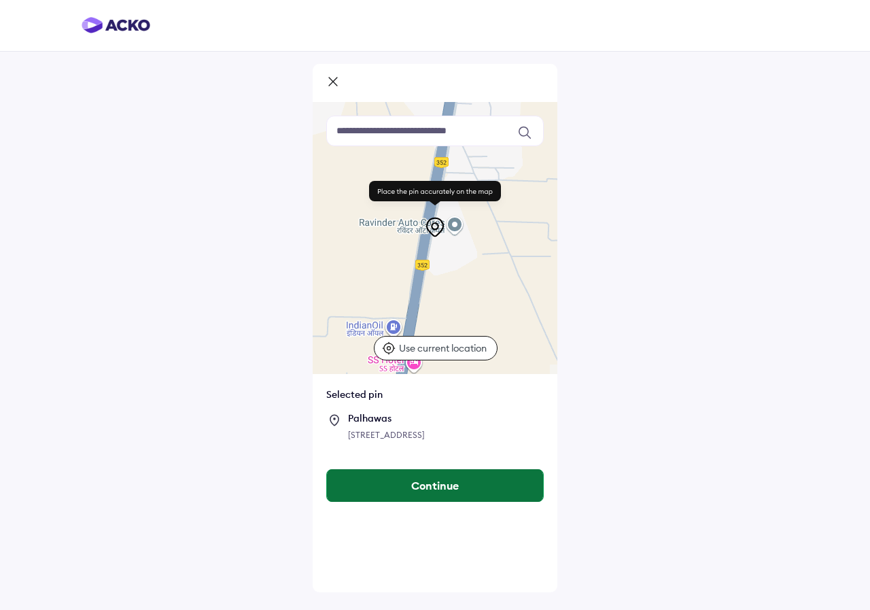
click at [436, 502] on button "Continue" at bounding box center [435, 485] width 216 height 33
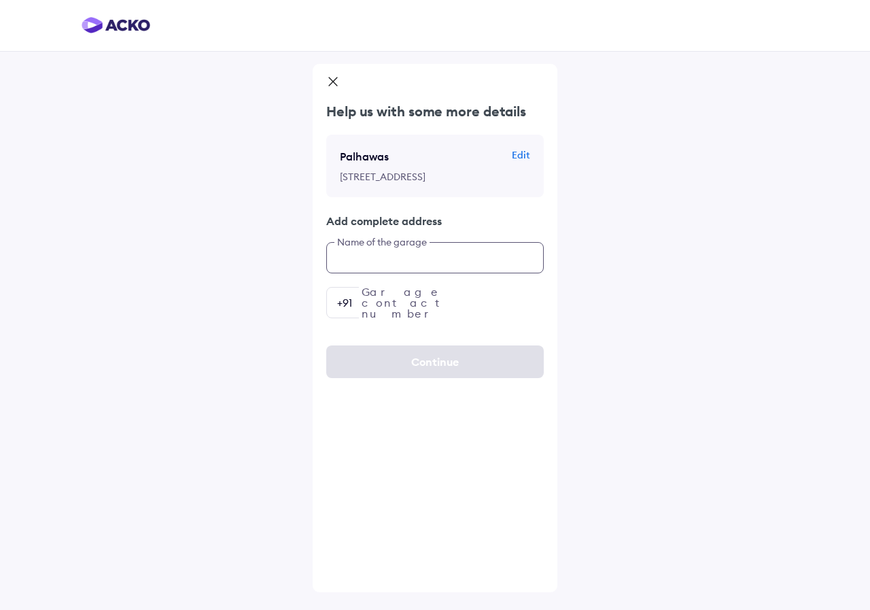
click at [416, 273] on input "text" at bounding box center [435, 257] width 218 height 31
type input "**********"
click at [413, 311] on input "number" at bounding box center [435, 302] width 218 height 31
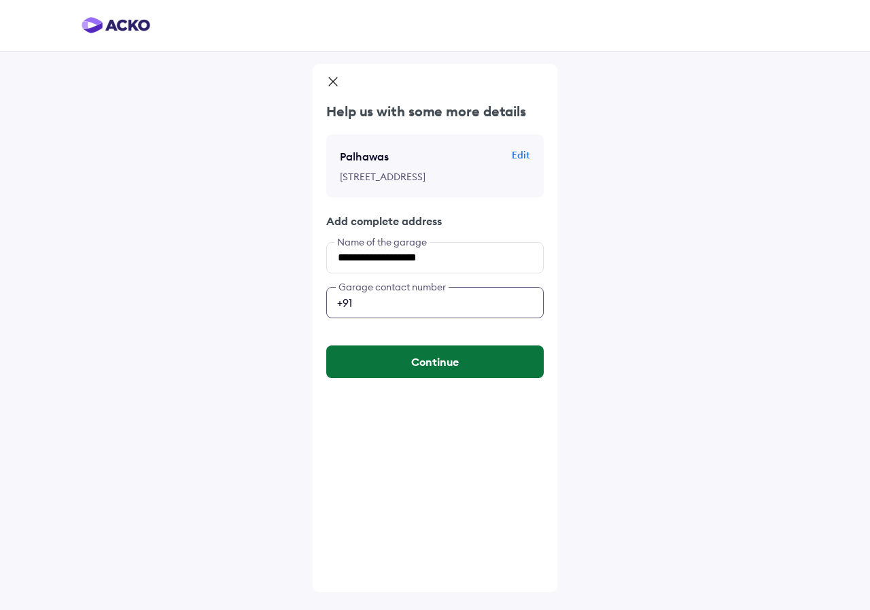
type input "**********"
click at [417, 375] on button "Continue" at bounding box center [435, 361] width 218 height 33
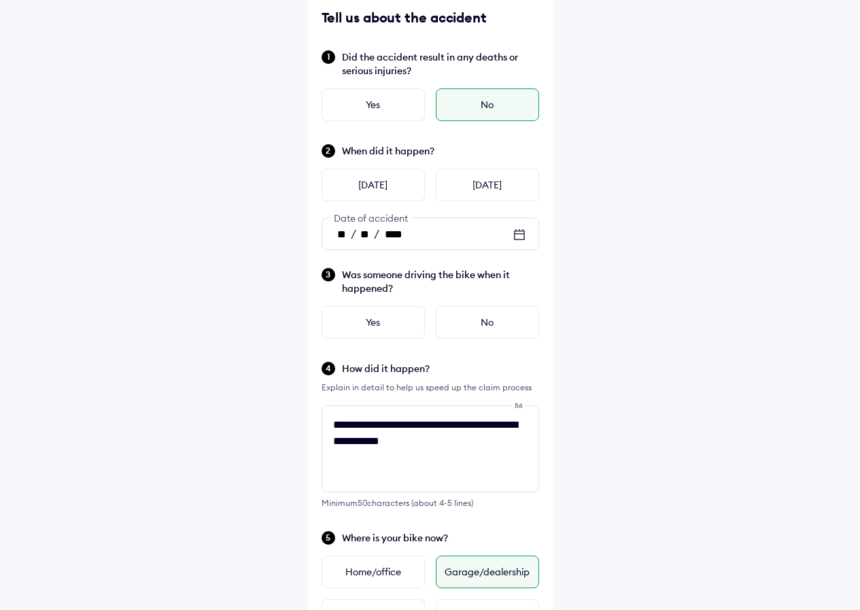
scroll to position [269, 0]
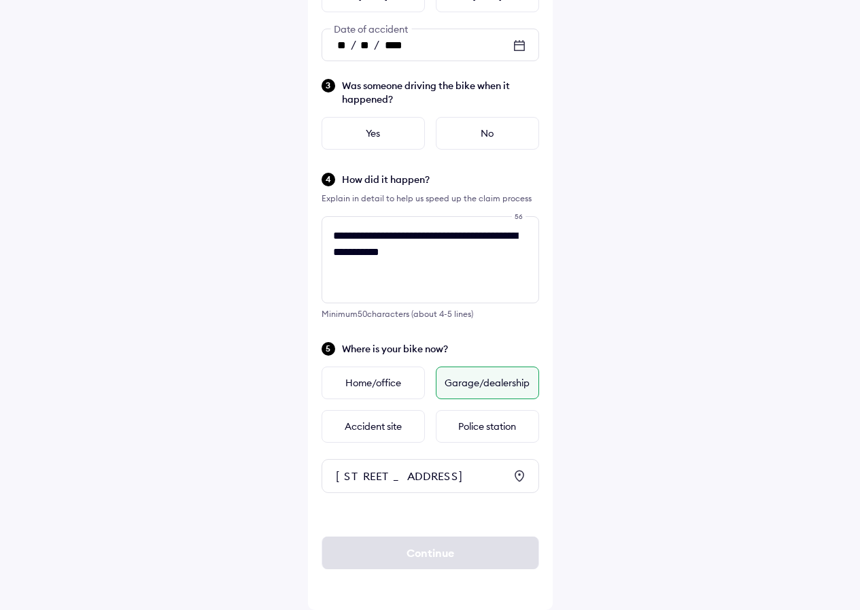
click at [610, 474] on div "**********" at bounding box center [430, 176] width 860 height 868
click at [429, 550] on div "Continue" at bounding box center [431, 552] width 218 height 33
click at [417, 550] on div "Continue" at bounding box center [431, 552] width 218 height 33
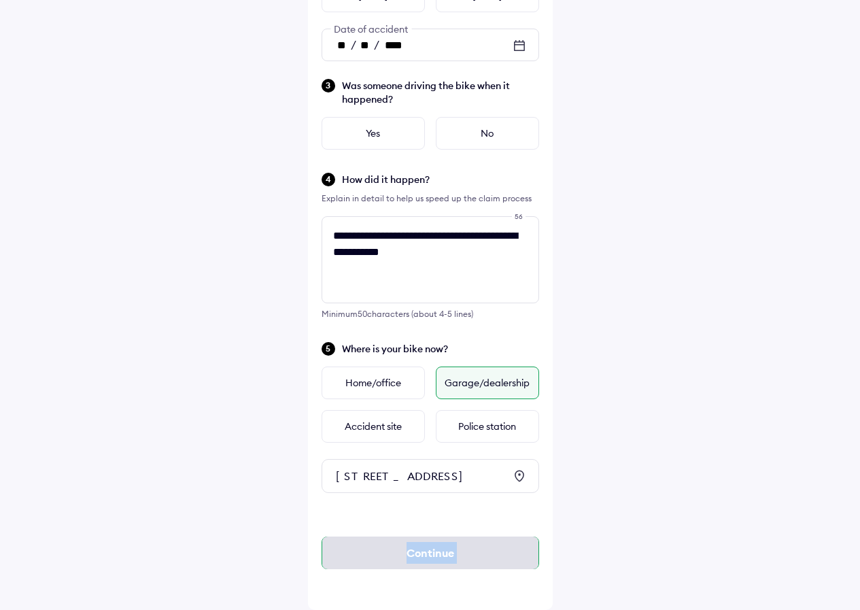
click at [398, 559] on div "Continue" at bounding box center [431, 552] width 218 height 33
click at [392, 557] on div "Continue" at bounding box center [431, 552] width 218 height 33
click at [380, 554] on div "Continue" at bounding box center [431, 552] width 218 height 33
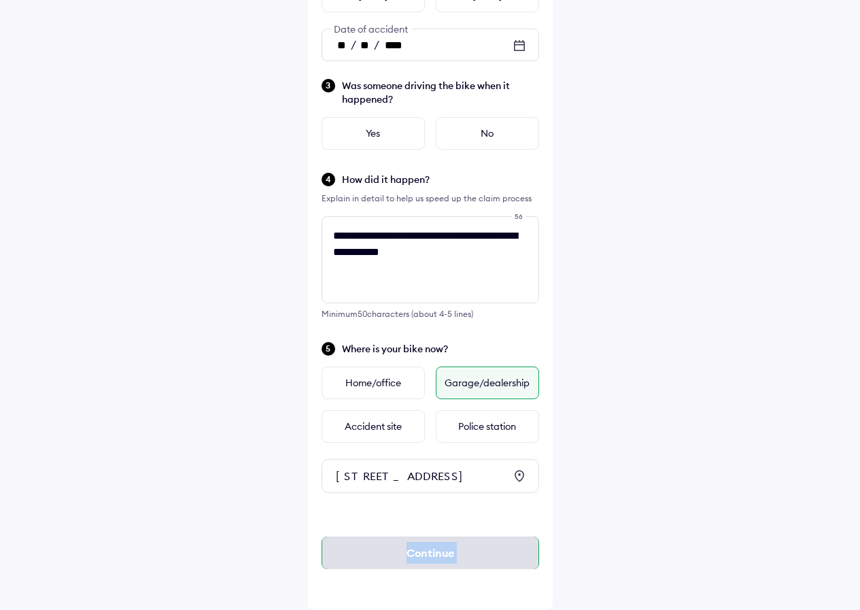
click at [380, 553] on div "Continue" at bounding box center [431, 552] width 218 height 33
click at [608, 524] on div "**********" at bounding box center [430, 176] width 860 height 868
click at [585, 489] on div "**********" at bounding box center [430, 176] width 860 height 868
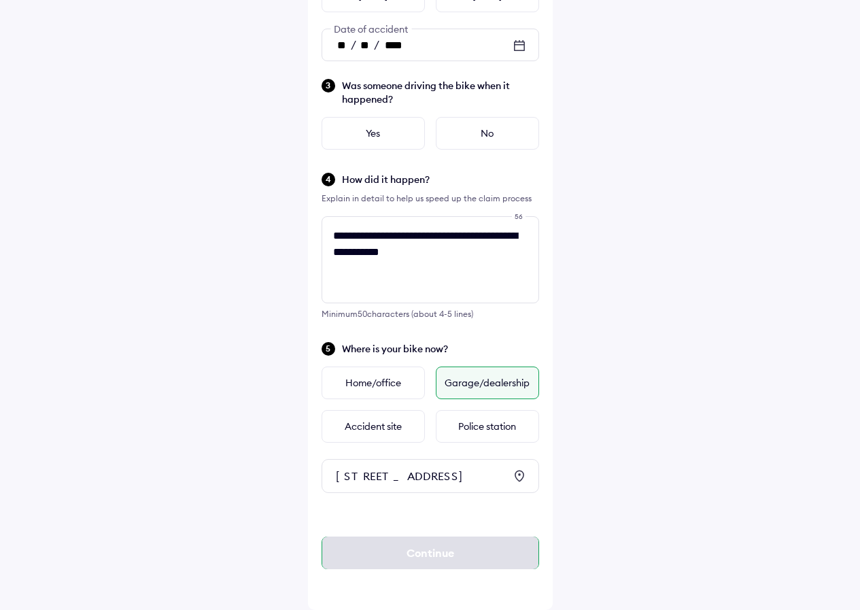
click at [411, 553] on div "Continue" at bounding box center [431, 552] width 218 height 33
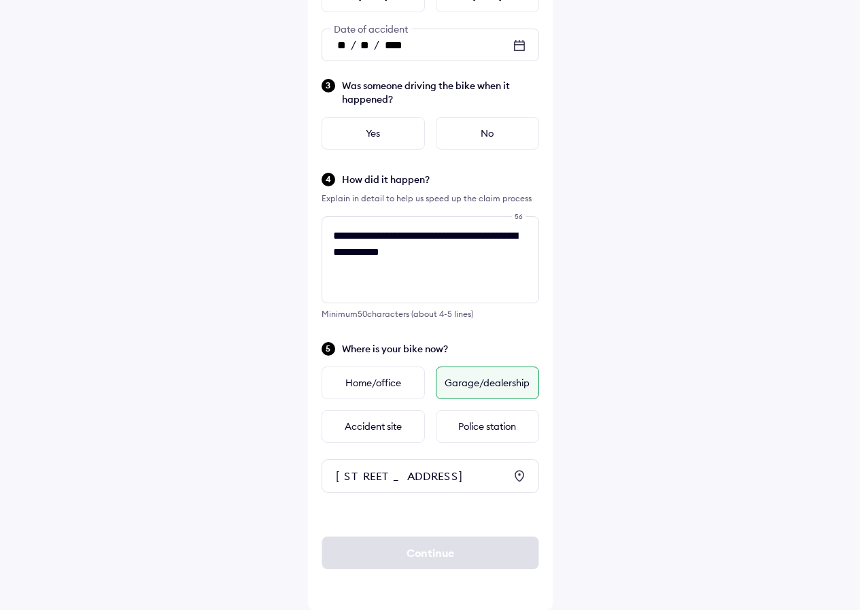
click at [736, 328] on div "**********" at bounding box center [430, 176] width 860 height 868
click at [345, 79] on span "Was someone driving the bike when it happened?" at bounding box center [440, 92] width 197 height 27
click at [377, 119] on div "Yes" at bounding box center [373, 133] width 103 height 33
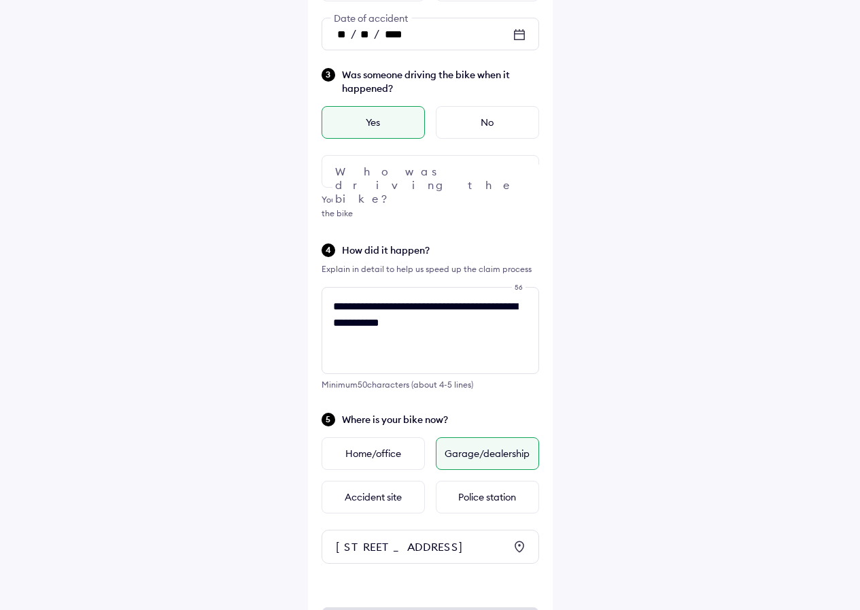
click at [462, 167] on div at bounding box center [431, 171] width 218 height 33
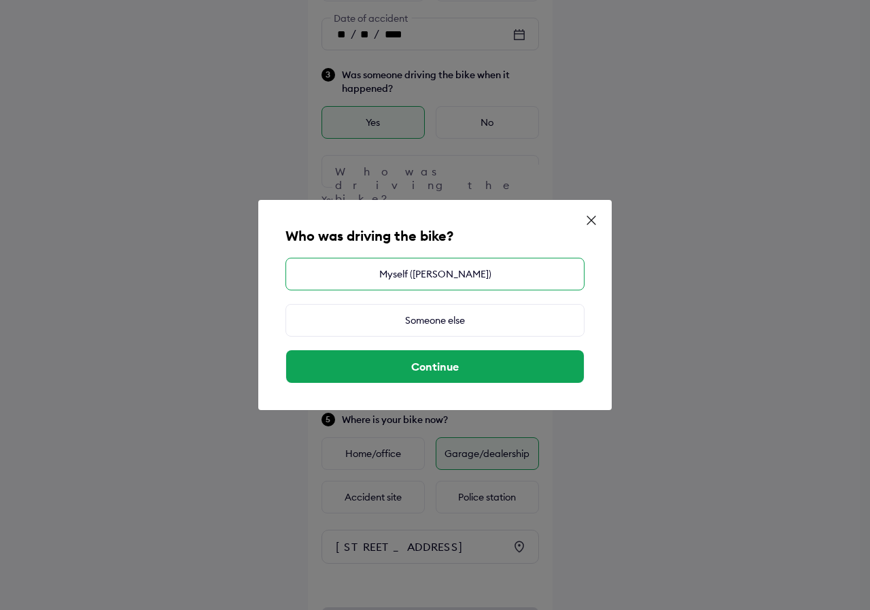
click at [448, 273] on div "Myself (RAHUL)" at bounding box center [435, 274] width 299 height 33
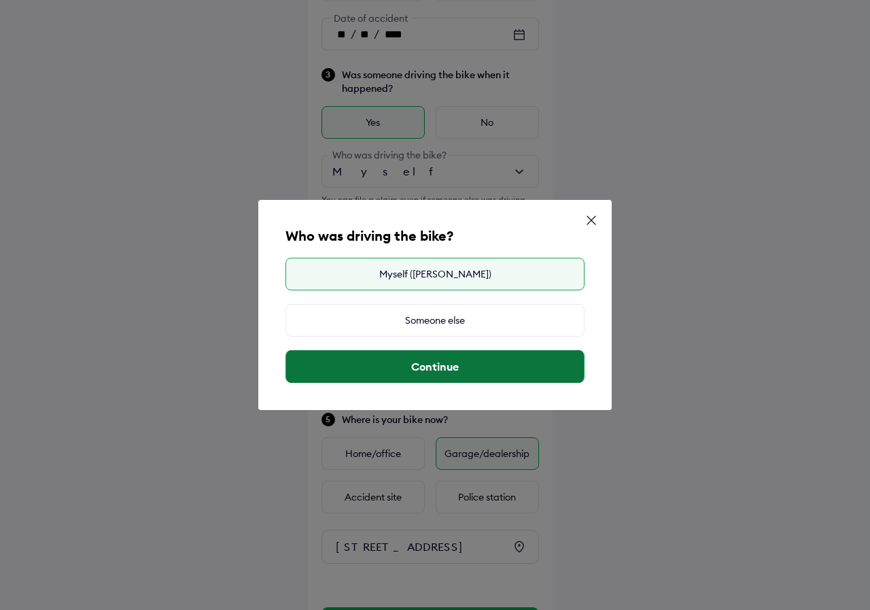
click at [433, 367] on button "Continue" at bounding box center [435, 366] width 298 height 33
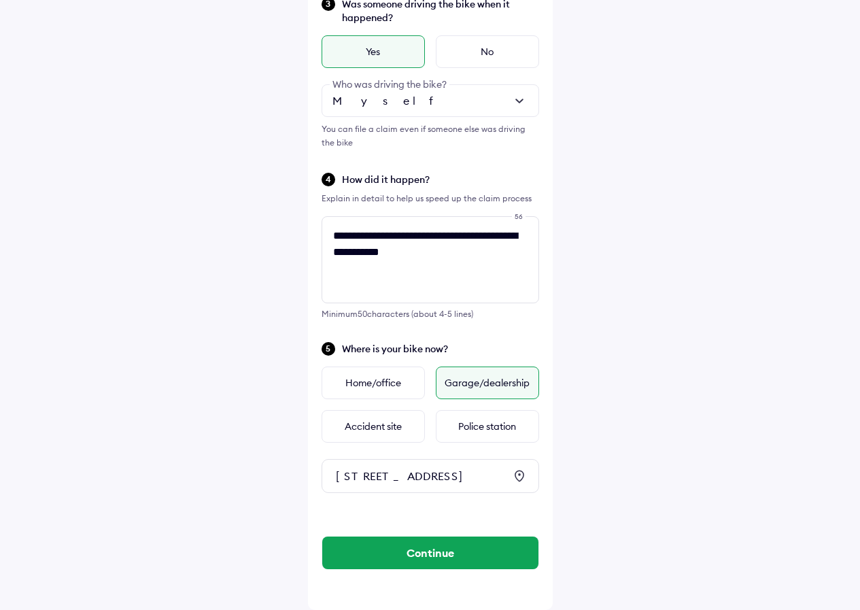
scroll to position [351, 0]
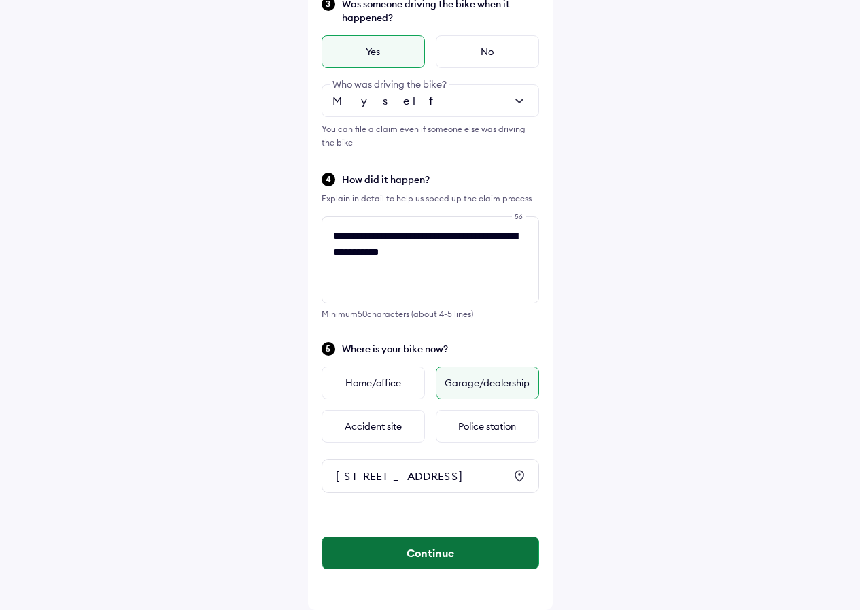
click at [423, 554] on button "Continue" at bounding box center [430, 552] width 216 height 33
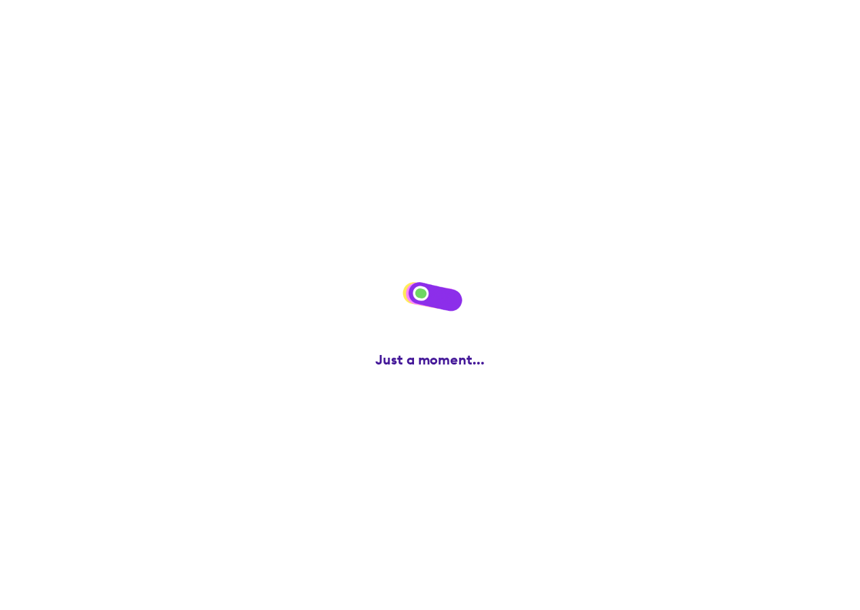
scroll to position [0, 0]
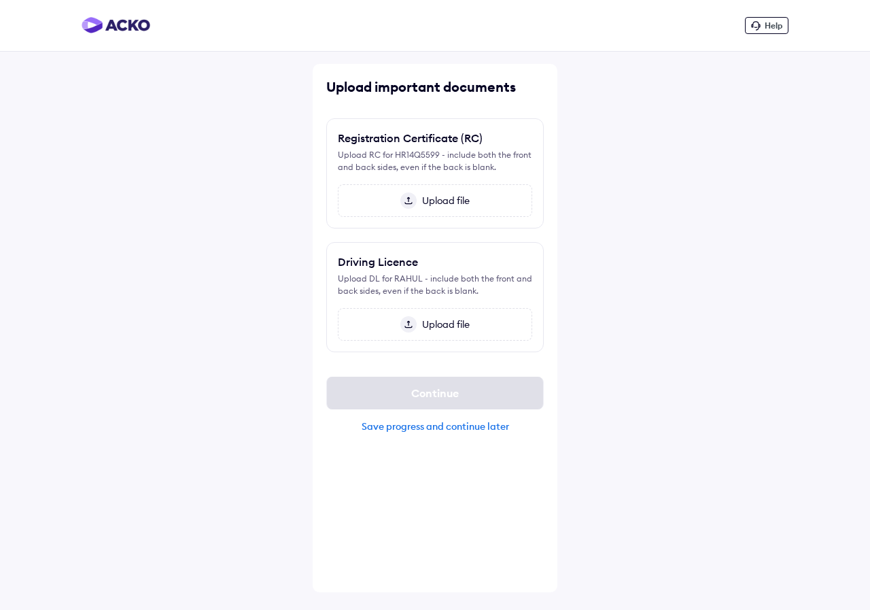
click at [405, 204] on img at bounding box center [408, 200] width 16 height 16
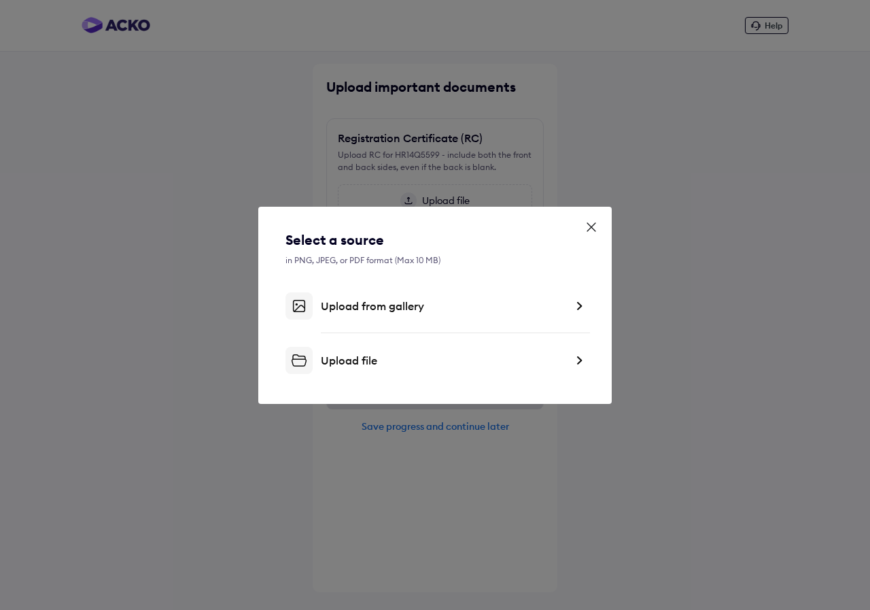
click at [385, 298] on div "Upload from gallery" at bounding box center [435, 305] width 299 height 27
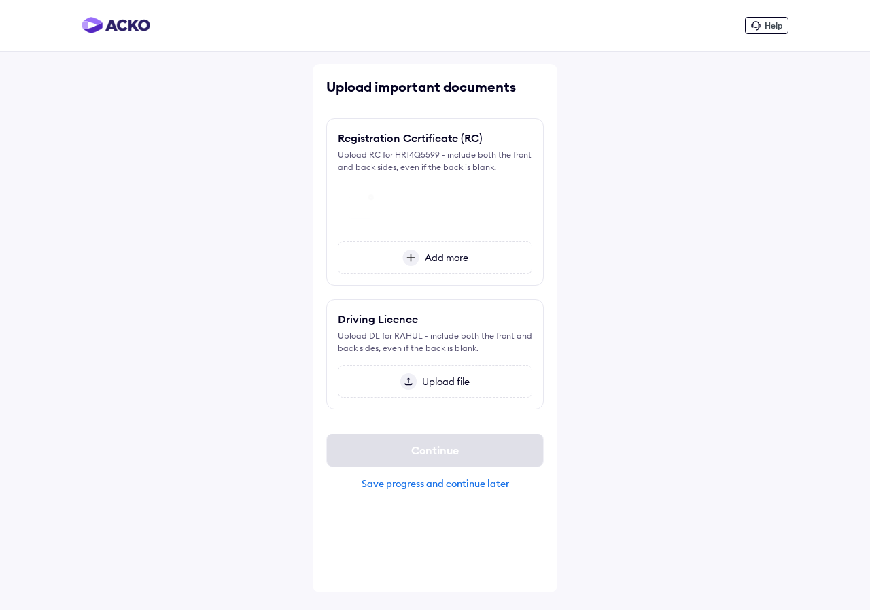
click at [666, 311] on div "Help Upload important documents Registration Certificate (RC) Upload RC for HR1…" at bounding box center [435, 305] width 870 height 610
click at [409, 383] on img at bounding box center [408, 381] width 16 height 16
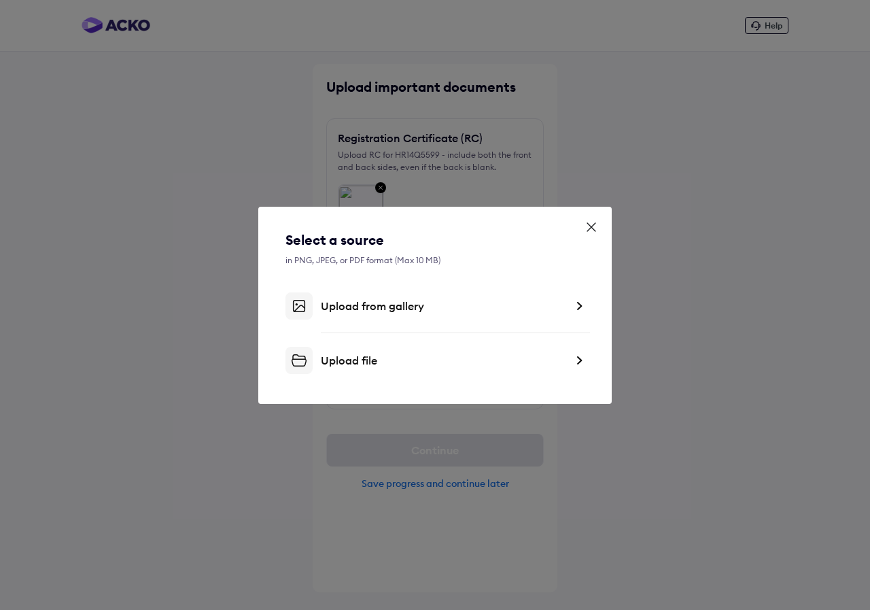
click at [405, 313] on div "Upload from gallery" at bounding box center [435, 305] width 299 height 27
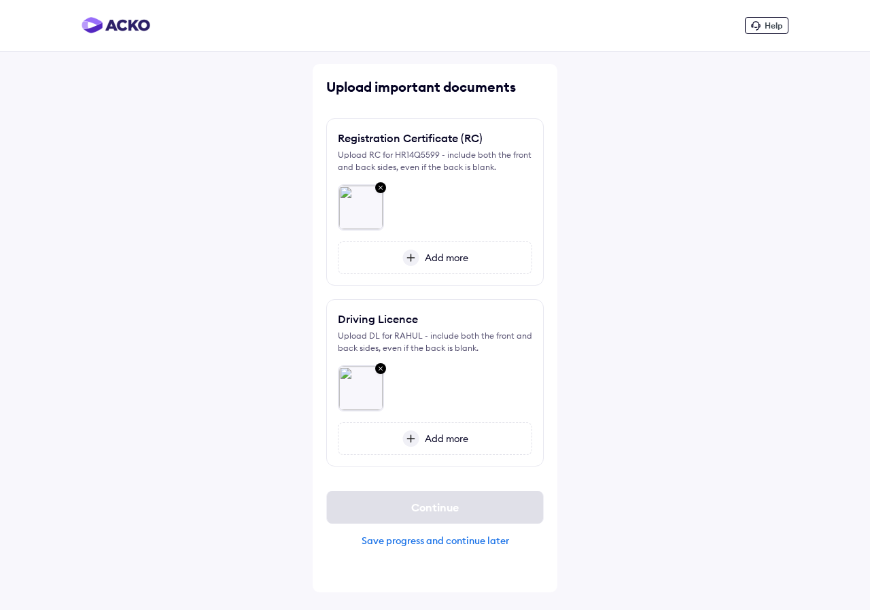
click at [449, 439] on span "Add more" at bounding box center [443, 438] width 49 height 12
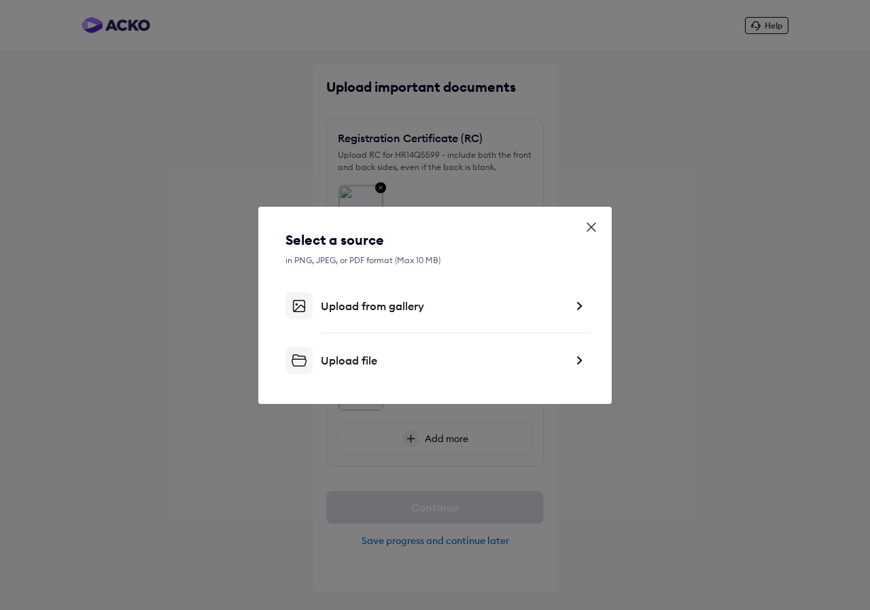
click at [421, 293] on div "Upload from gallery" at bounding box center [435, 305] width 299 height 27
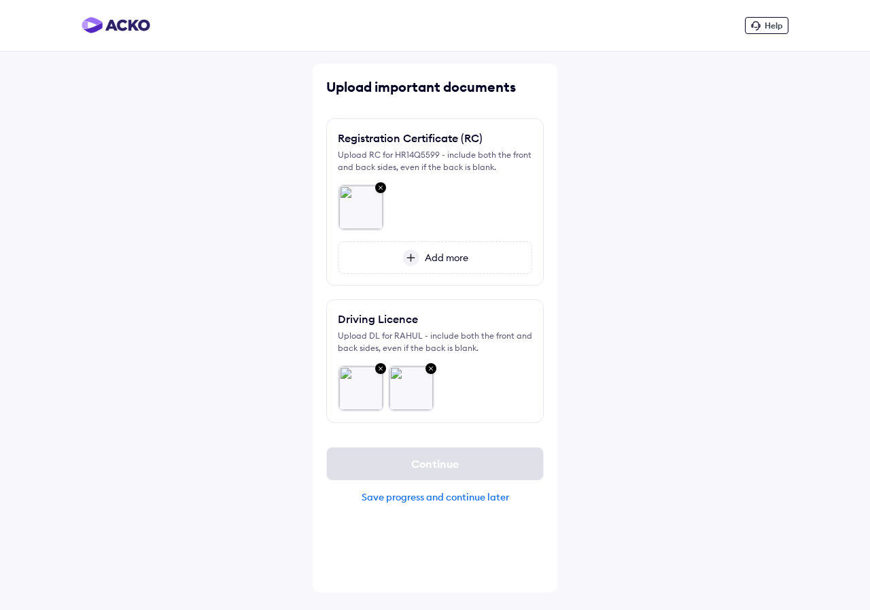
click at [645, 382] on div "Help Upload important documents Registration Certificate (RC) Upload RC for HR1…" at bounding box center [435, 305] width 870 height 610
click at [598, 251] on div "Help Upload important documents Registration Certificate (RC) Upload RC for HR1…" at bounding box center [435, 305] width 870 height 610
click at [432, 257] on span "Add more" at bounding box center [443, 258] width 49 height 12
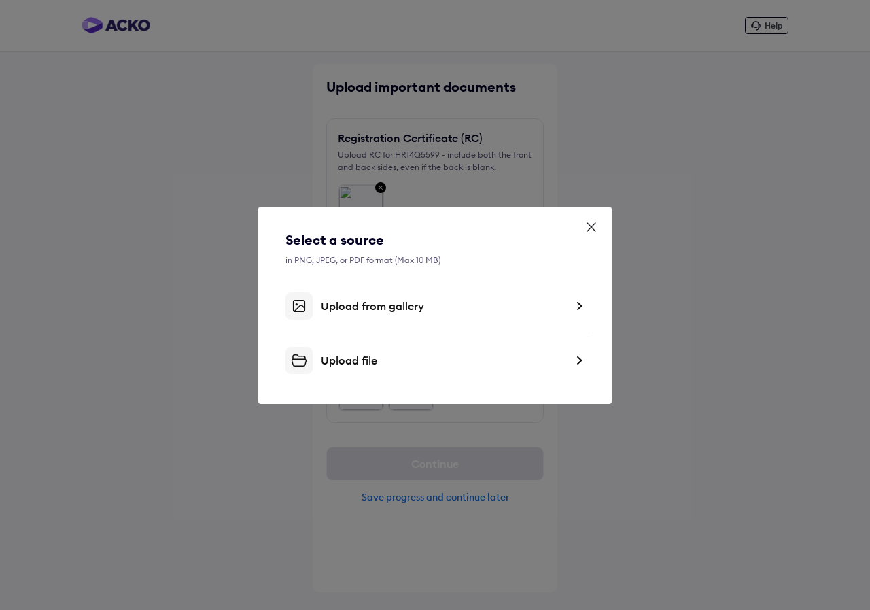
click at [401, 307] on div "Upload from gallery" at bounding box center [443, 306] width 245 height 14
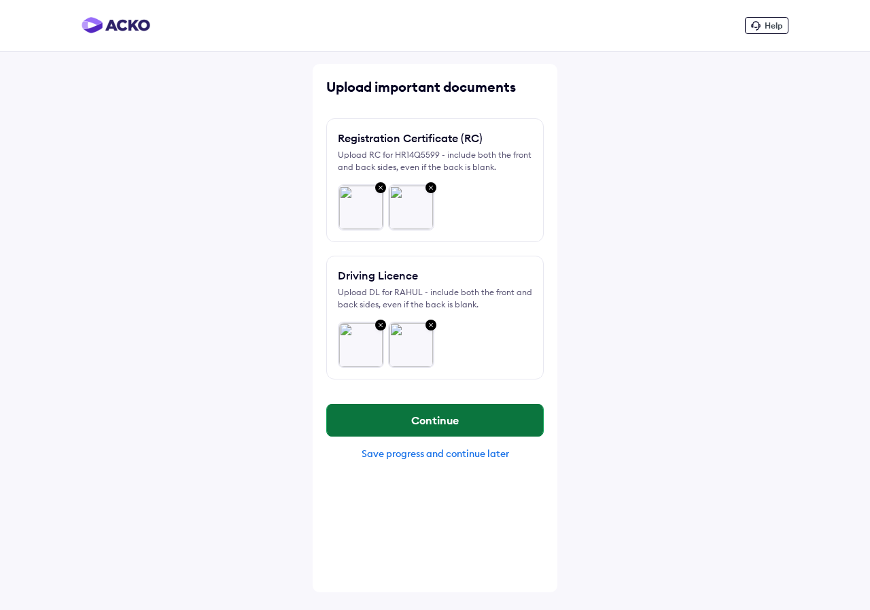
click at [439, 423] on button "Continue" at bounding box center [435, 420] width 216 height 33
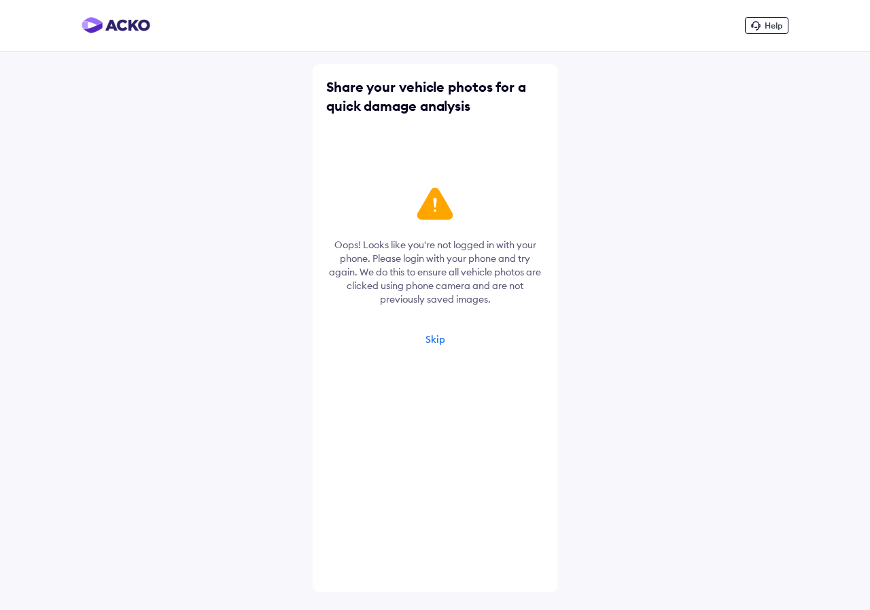
click at [434, 337] on div "Skip" at bounding box center [436, 339] width 20 height 12
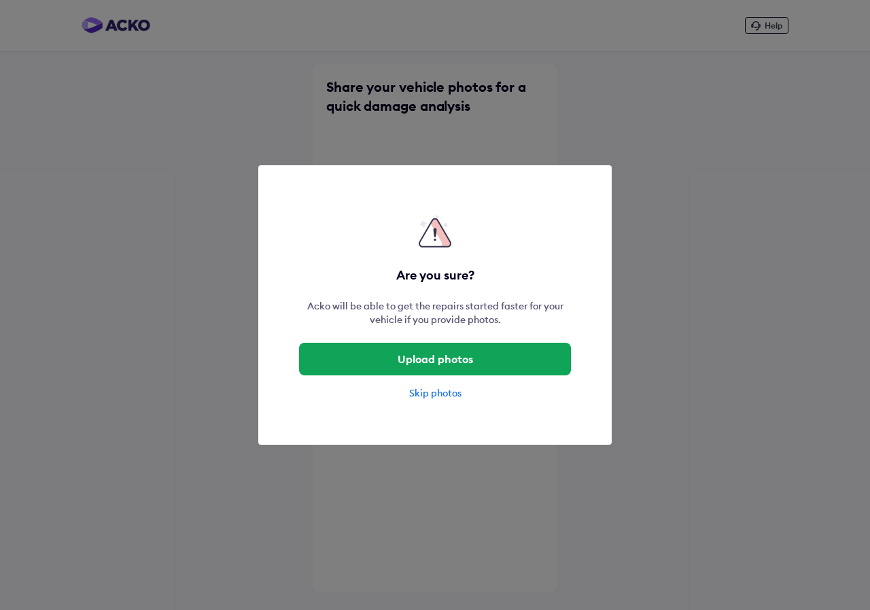
click at [427, 396] on div "Skip photos" at bounding box center [435, 393] width 272 height 14
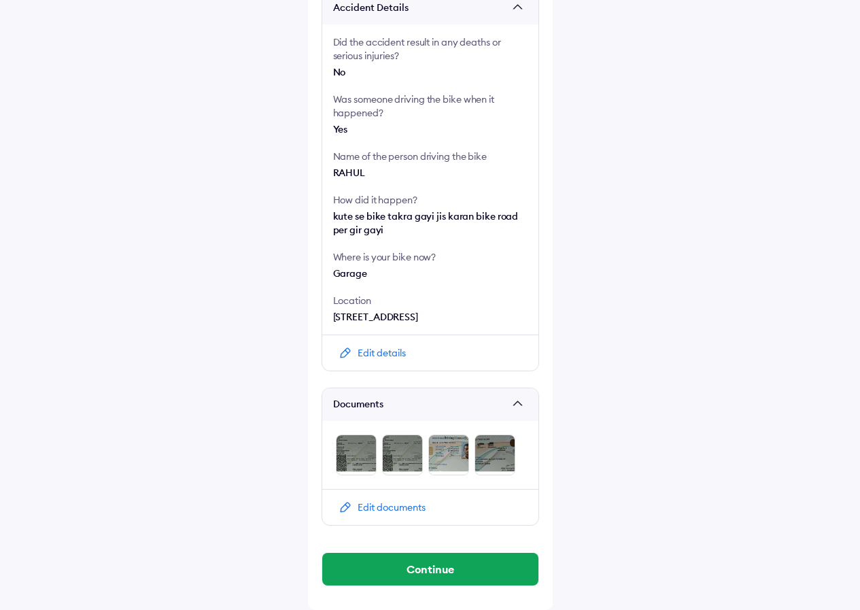
scroll to position [298, 0]
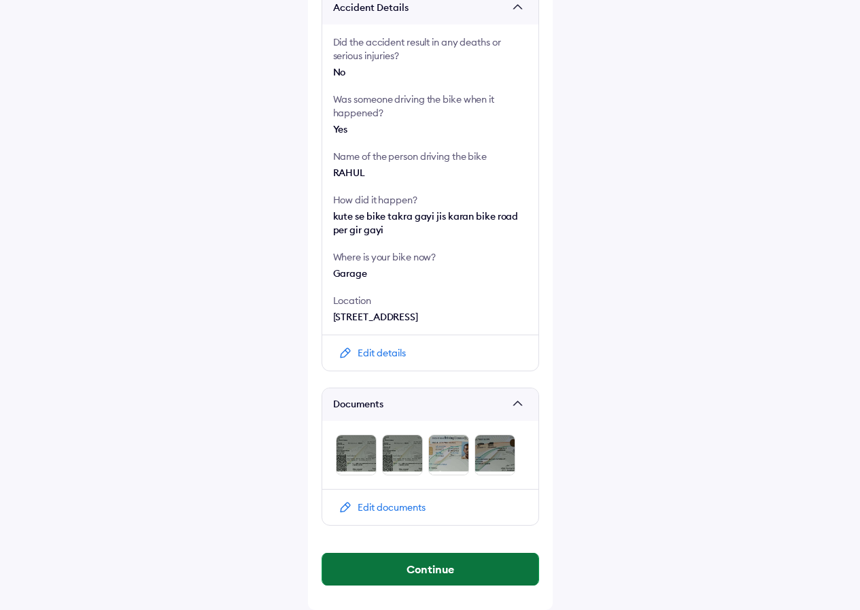
click at [419, 570] on button "Continue" at bounding box center [430, 569] width 216 height 33
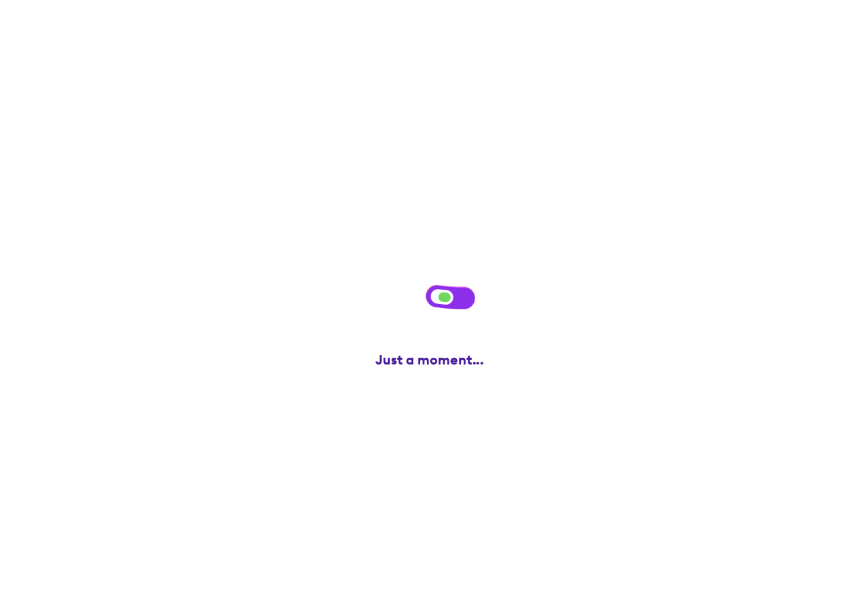
scroll to position [0, 0]
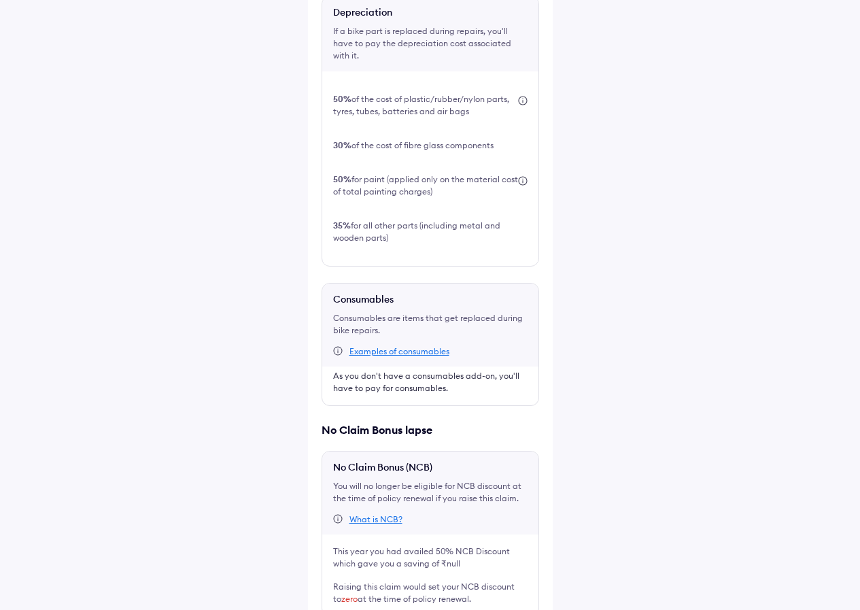
scroll to position [487, 0]
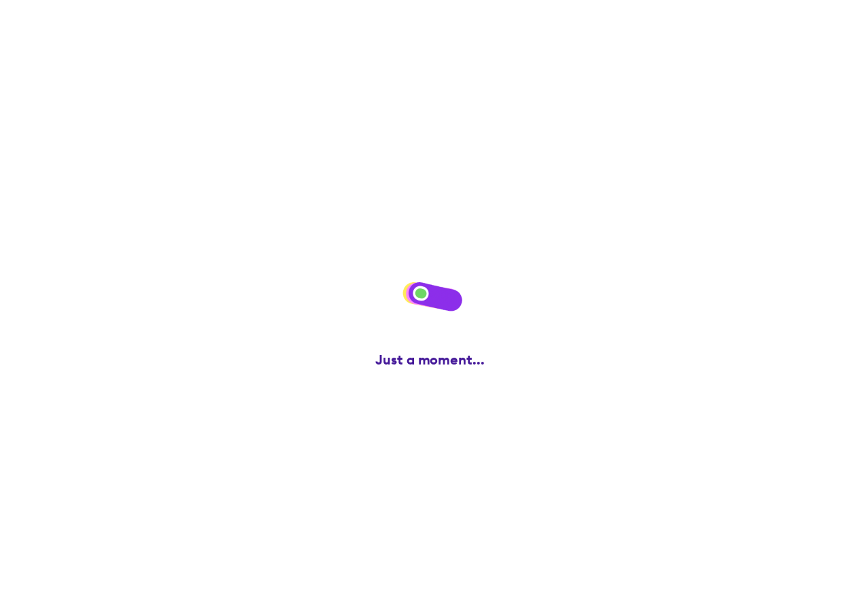
scroll to position [0, 0]
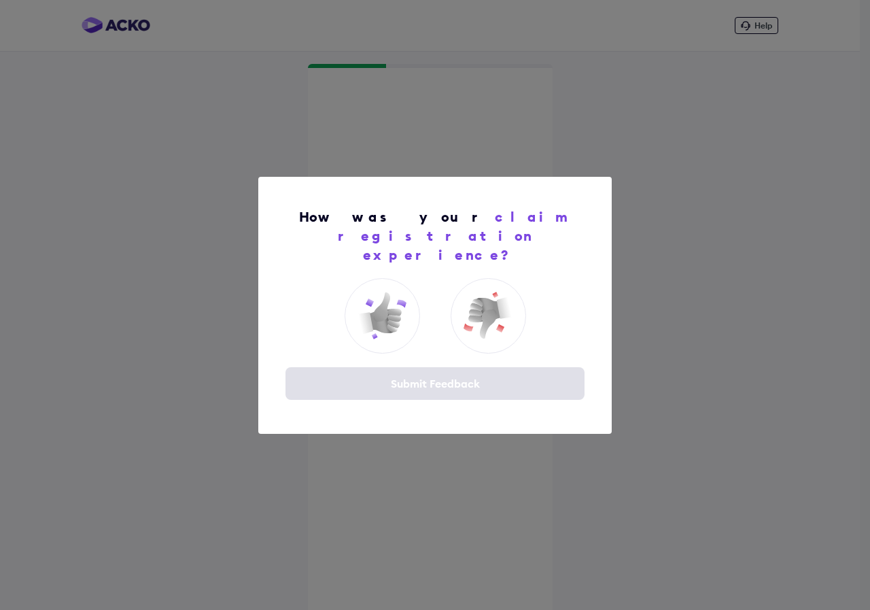
click at [404, 377] on div "Submit Feedback" at bounding box center [435, 383] width 299 height 33
click at [380, 302] on img at bounding box center [382, 315] width 54 height 54
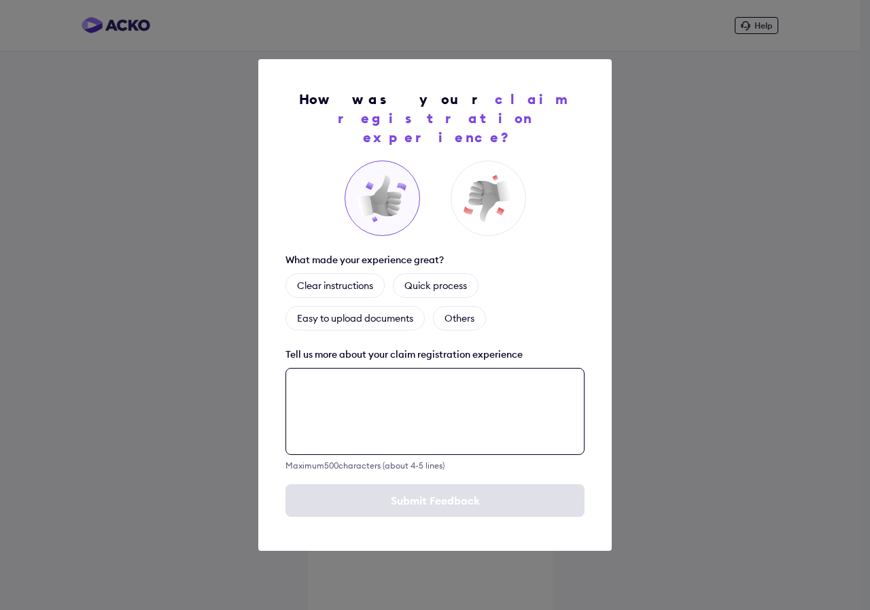
click at [379, 379] on textarea at bounding box center [435, 411] width 299 height 87
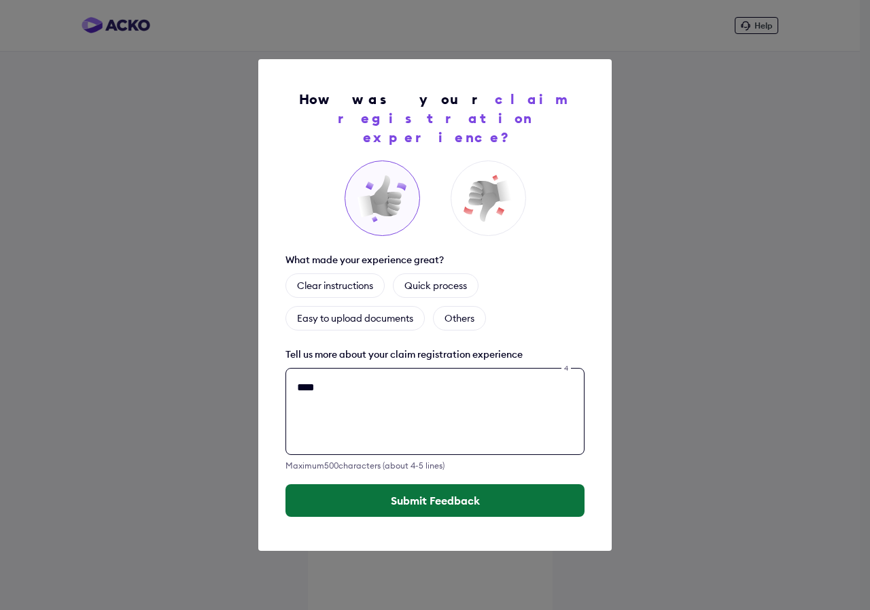
type textarea "****"
click at [415, 491] on button "Submit Feedback" at bounding box center [435, 500] width 299 height 33
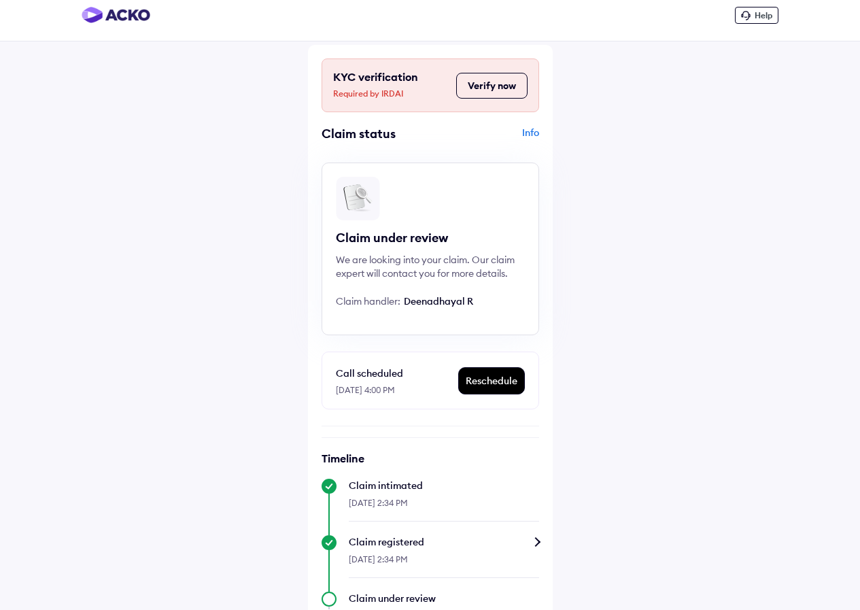
scroll to position [10, 0]
click at [492, 90] on button "Verify now" at bounding box center [491, 86] width 71 height 26
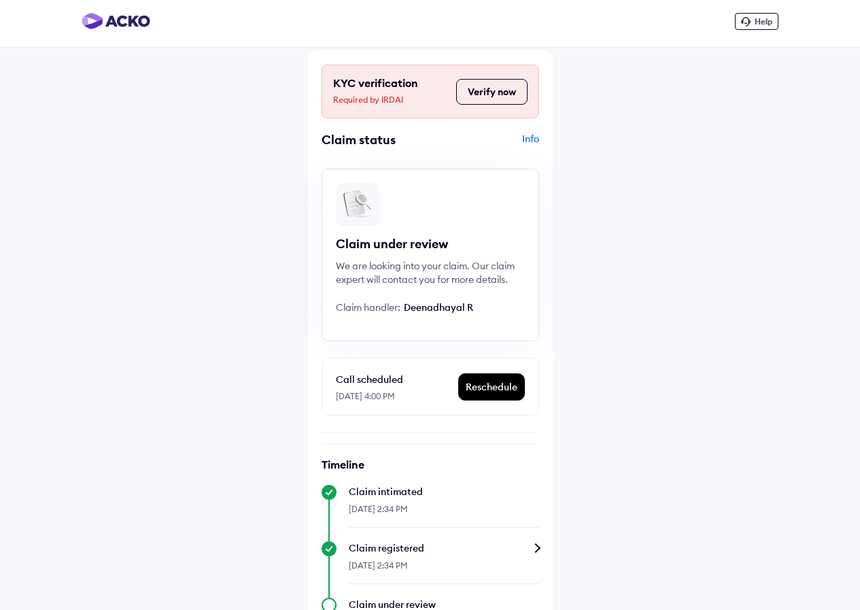
scroll to position [0, 0]
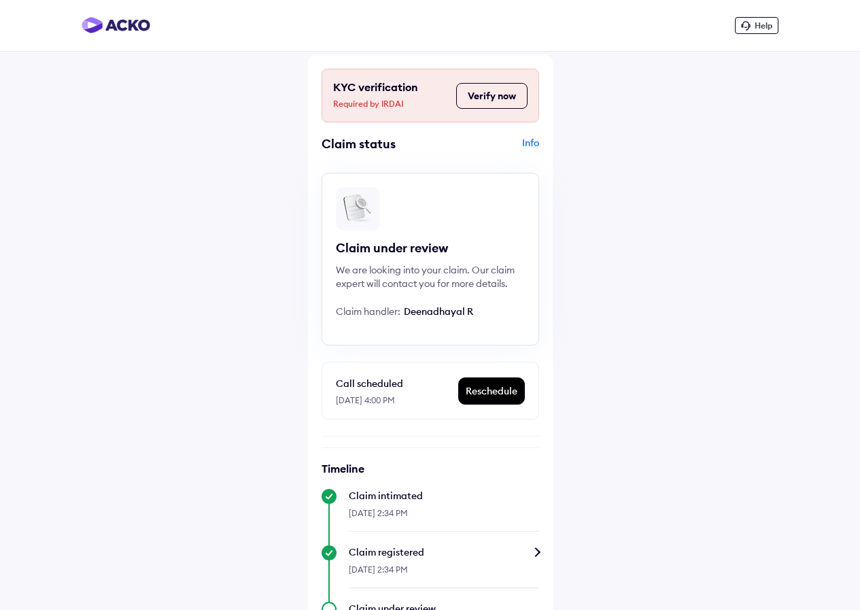
click at [484, 390] on div "Reschedule" at bounding box center [491, 391] width 65 height 26
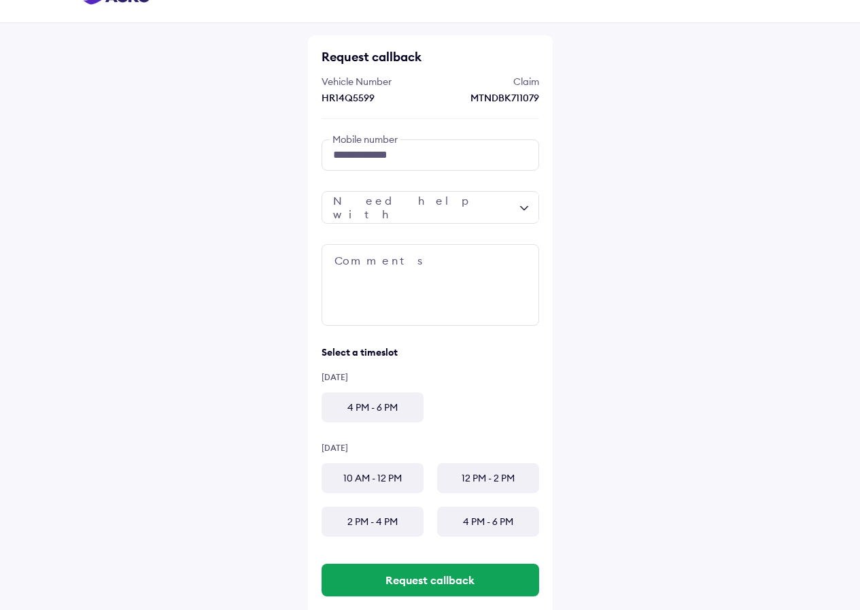
scroll to position [56, 0]
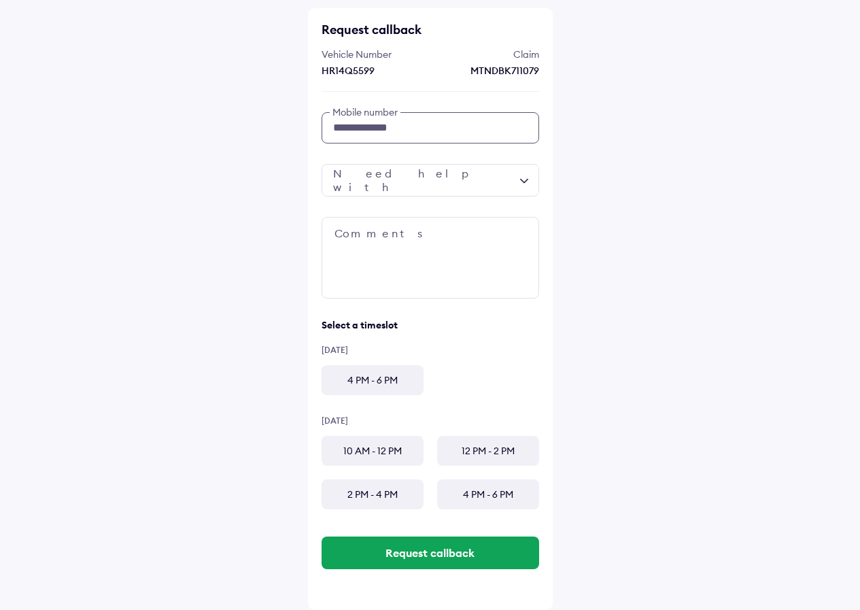
click at [409, 129] on input "**********" at bounding box center [431, 127] width 218 height 31
click at [664, 124] on div "**********" at bounding box center [430, 277] width 860 height 666
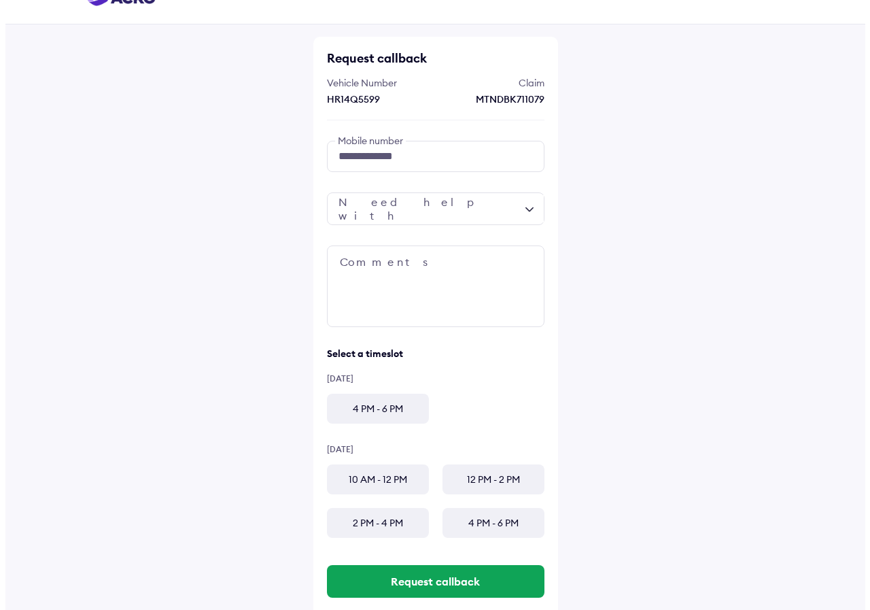
scroll to position [0, 0]
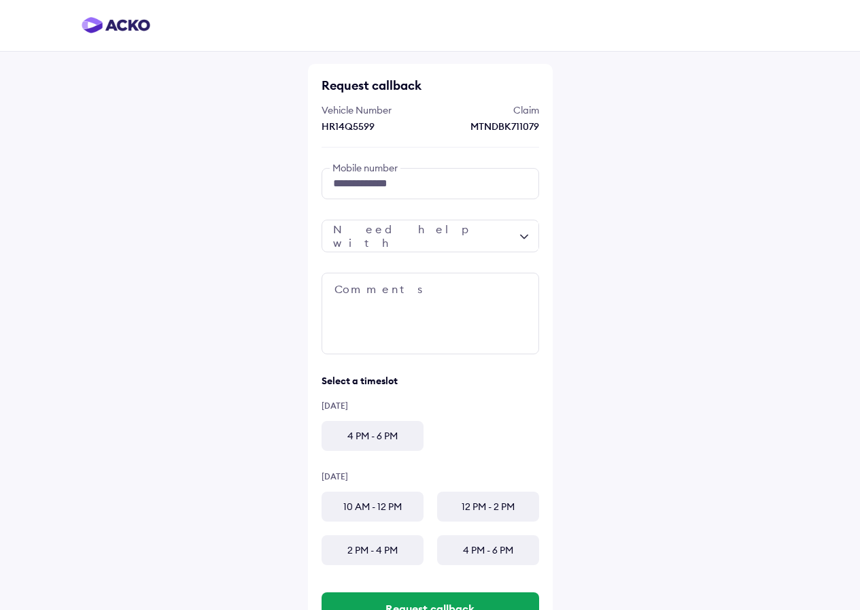
click at [496, 223] on div at bounding box center [431, 236] width 218 height 33
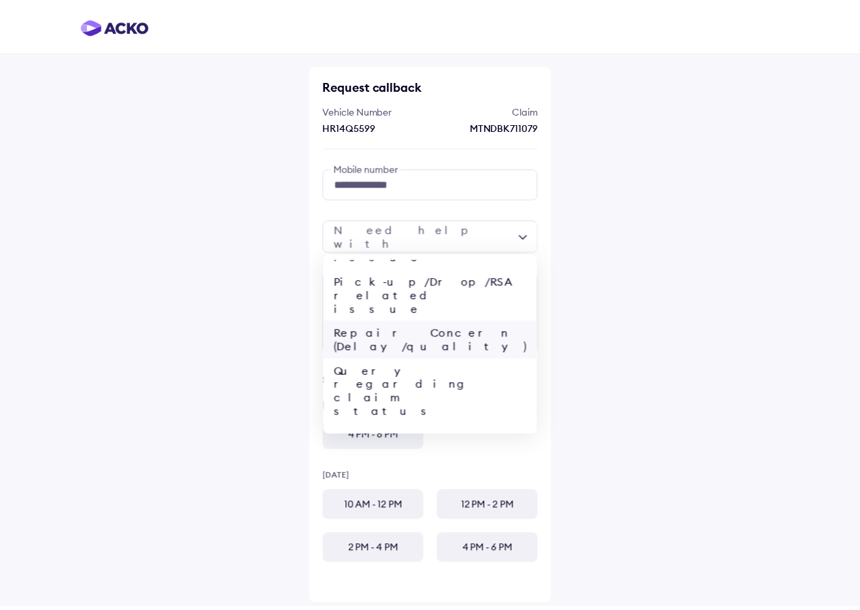
scroll to position [53, 0]
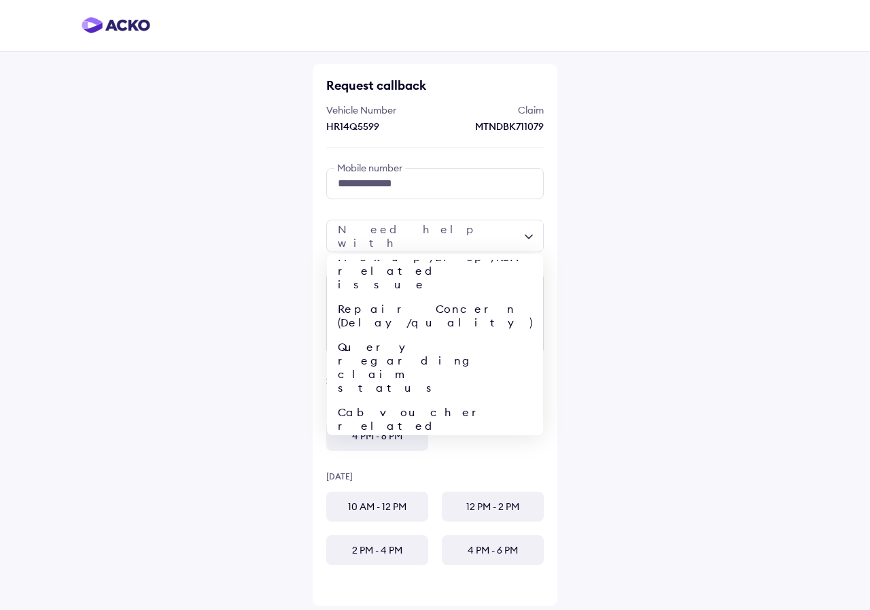
click at [651, 274] on div "**********" at bounding box center [435, 305] width 870 height 610
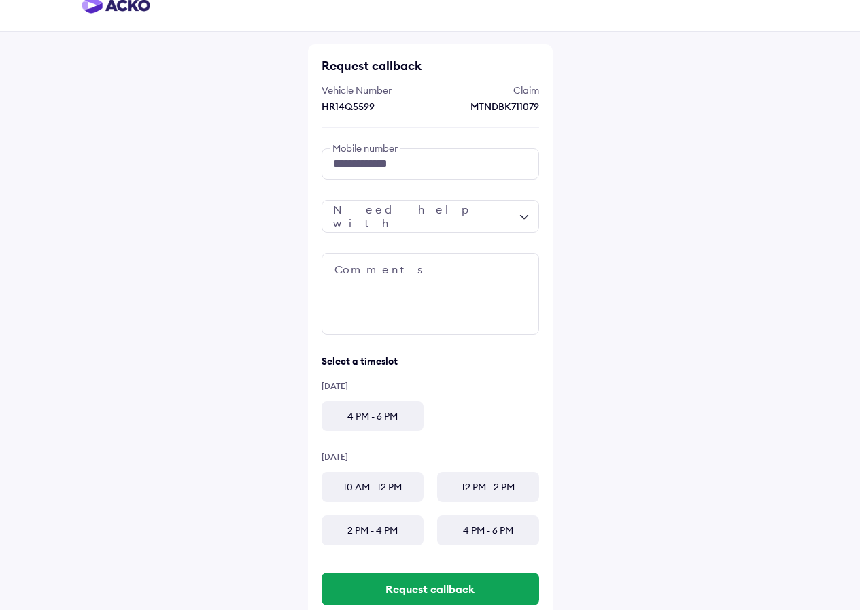
scroll to position [0, 0]
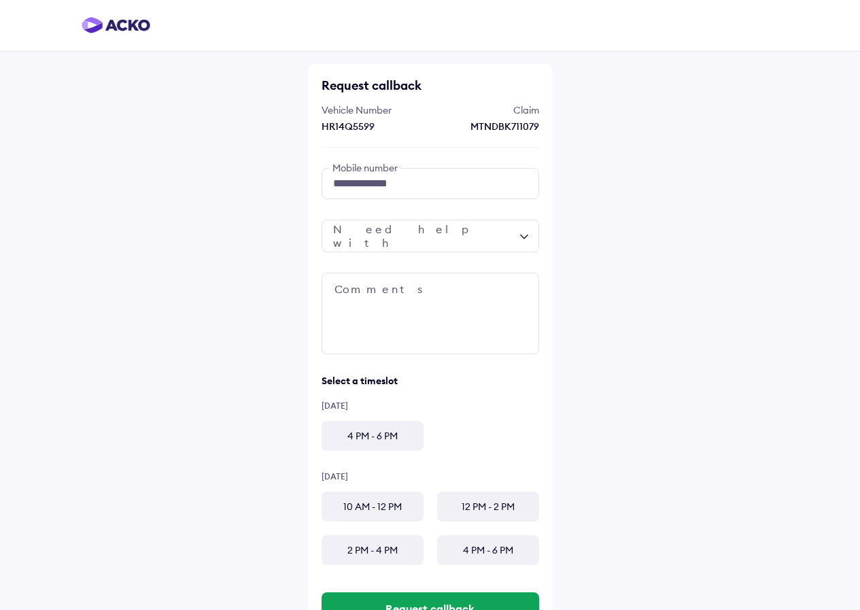
click at [515, 123] on div "MTNDBK711079" at bounding box center [486, 127] width 105 height 14
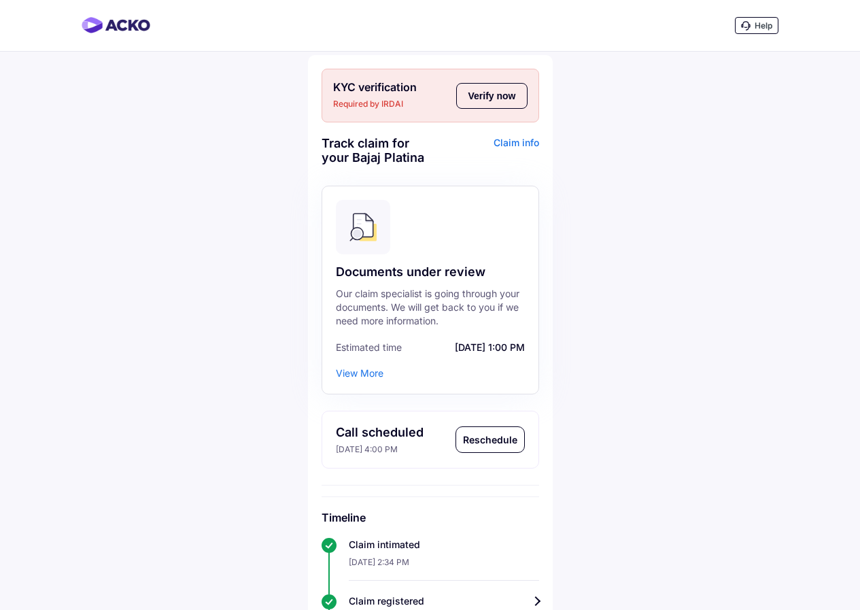
click at [373, 374] on div "View More" at bounding box center [360, 373] width 48 height 14
click at [526, 143] on div "Claim info" at bounding box center [486, 155] width 105 height 39
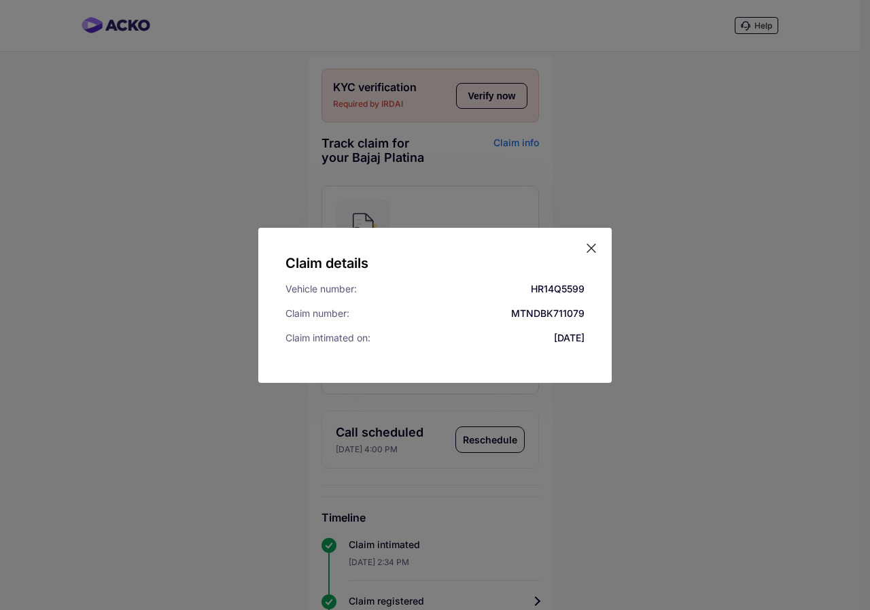
click at [594, 252] on icon at bounding box center [592, 248] width 14 height 14
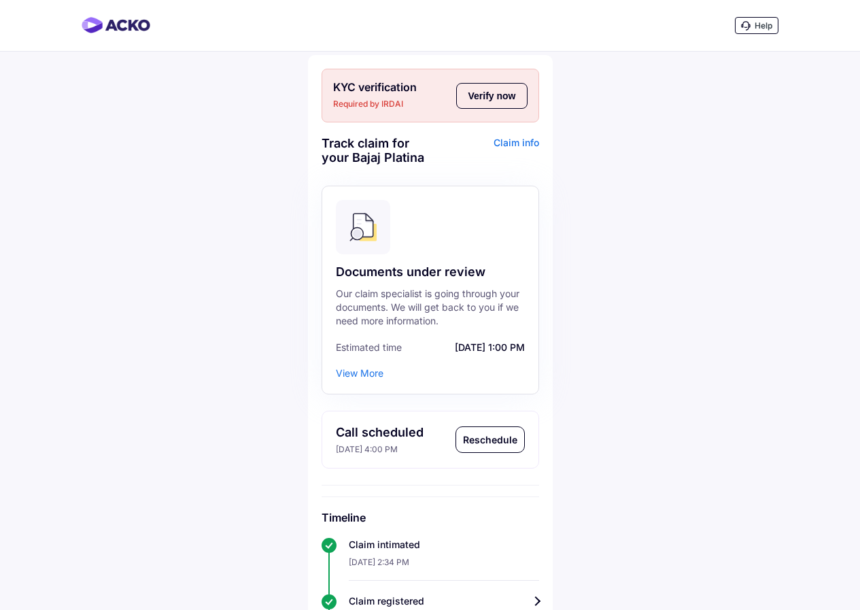
click at [519, 143] on div "Claim info" at bounding box center [486, 155] width 105 height 39
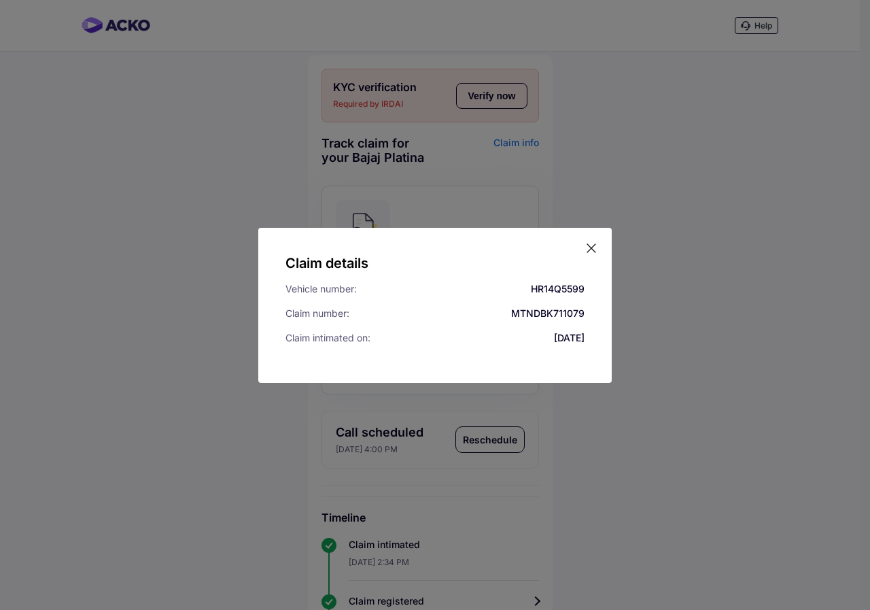
click at [596, 249] on icon at bounding box center [592, 248] width 14 height 14
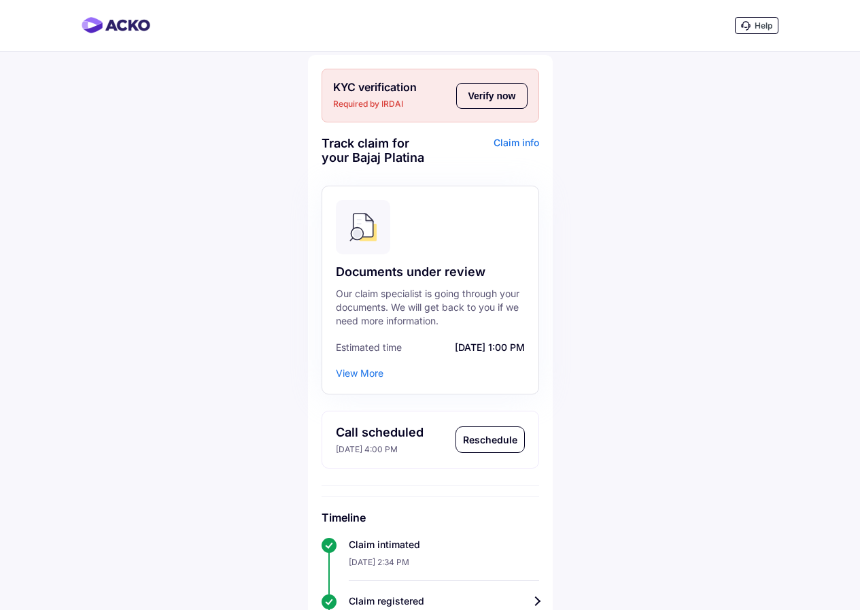
click at [522, 139] on div "Claim info" at bounding box center [486, 155] width 105 height 39
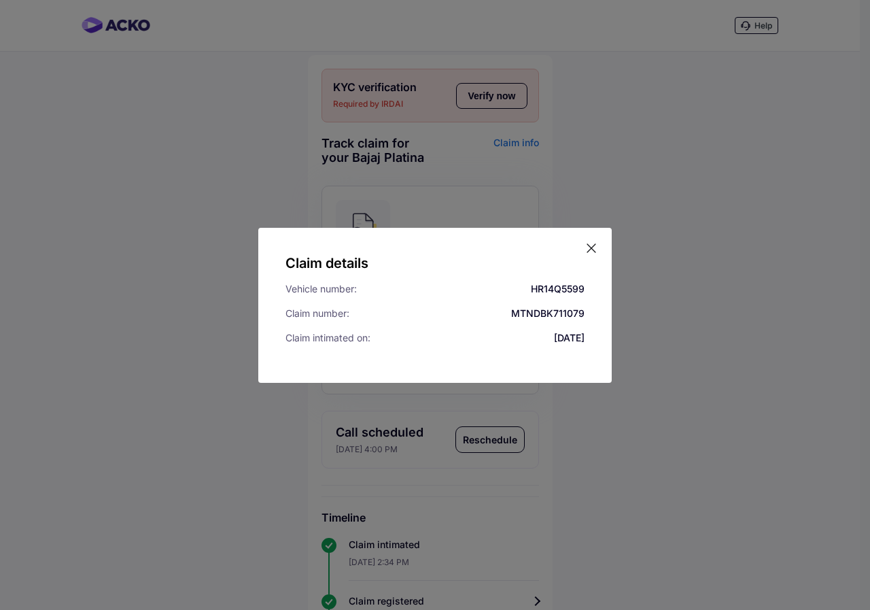
click at [591, 247] on icon at bounding box center [591, 248] width 8 height 8
